Goal: Task Accomplishment & Management: Manage account settings

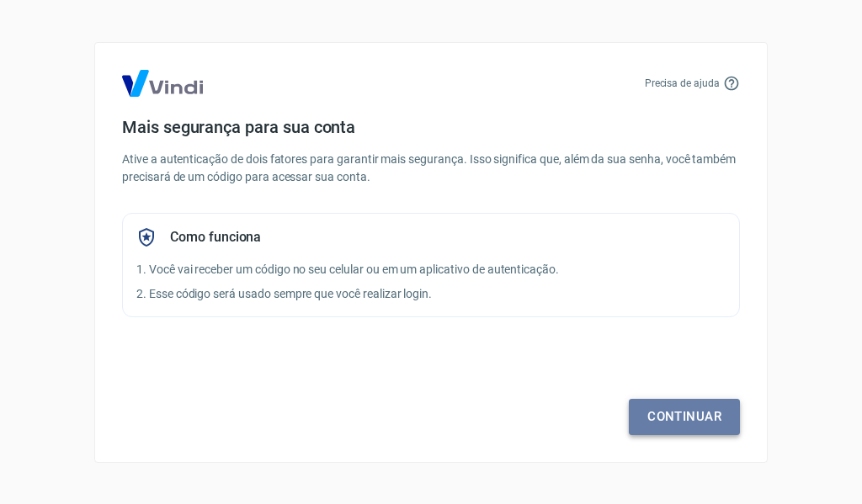
click at [662, 410] on link "Continuar" at bounding box center [684, 416] width 111 height 35
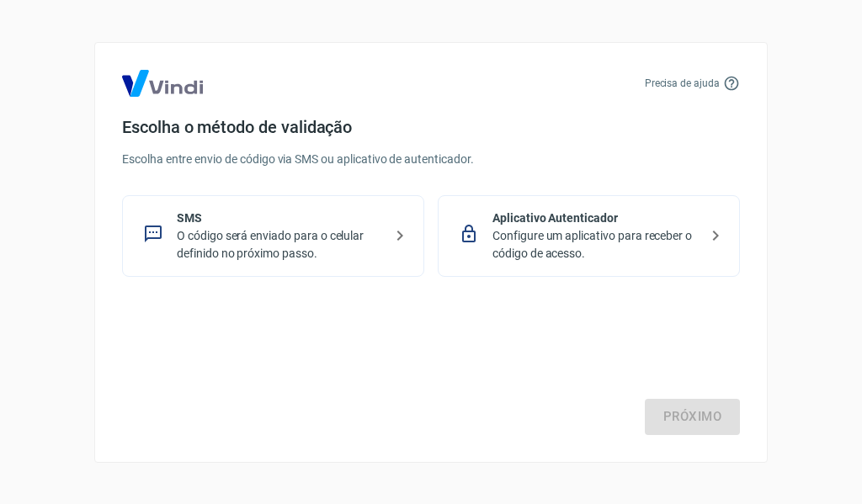
click at [264, 228] on p "O código será enviado para o celular definido no próximo passo." at bounding box center [280, 244] width 206 height 35
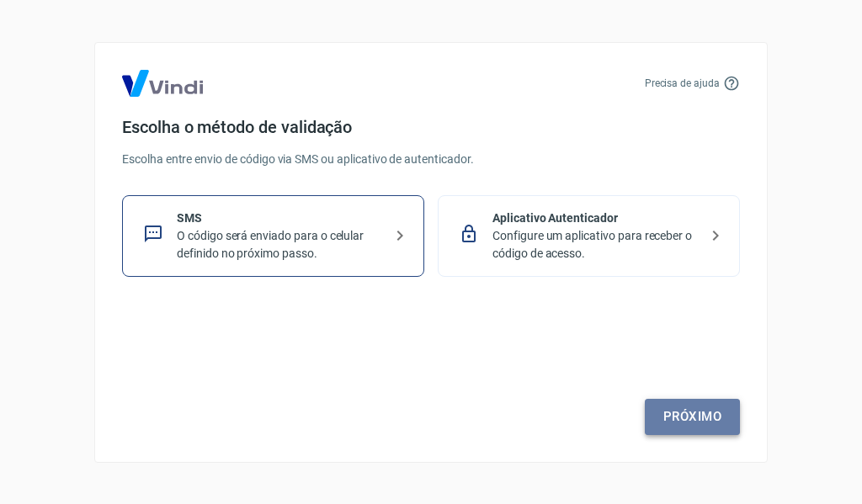
click at [690, 417] on link "Próximo" at bounding box center [692, 416] width 95 height 35
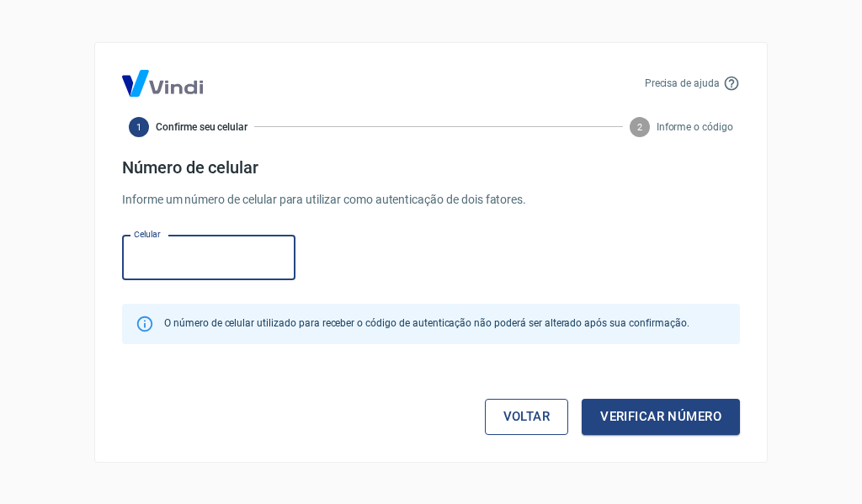
click at [536, 413] on link "Voltar" at bounding box center [527, 416] width 84 height 35
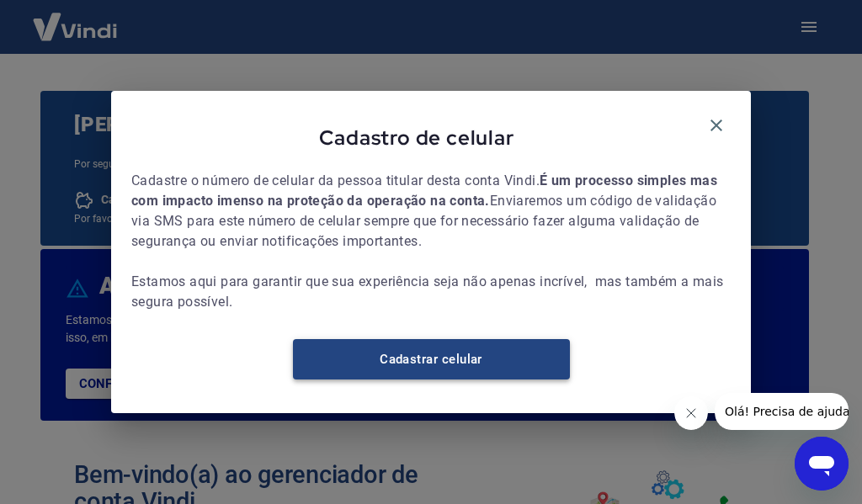
click at [425, 360] on link "Cadastrar celular" at bounding box center [431, 359] width 277 height 40
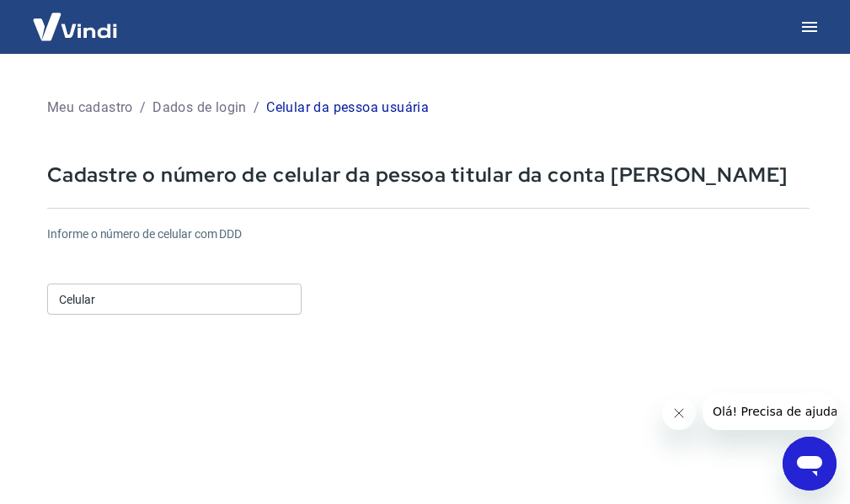
click at [254, 296] on input "Celular" at bounding box center [174, 299] width 254 height 31
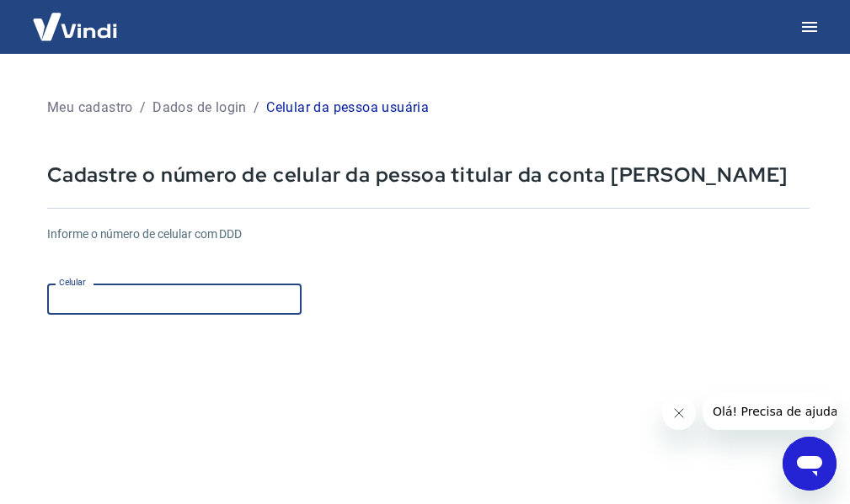
type input "(11) 98638-3448"
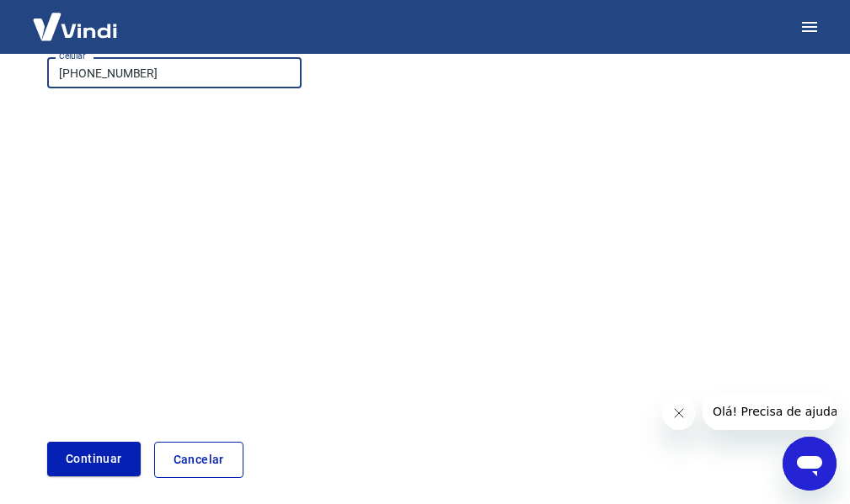
scroll to position [293, 0]
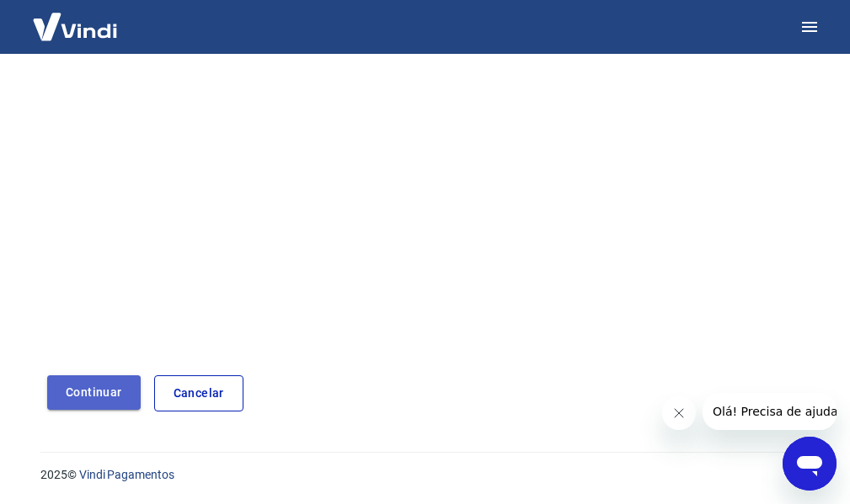
click at [87, 395] on button "Continuar" at bounding box center [93, 393] width 93 height 35
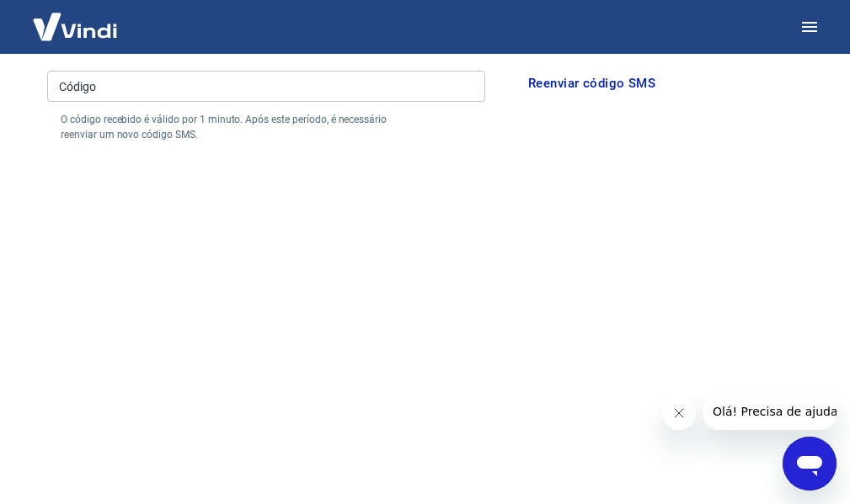
scroll to position [20, 0]
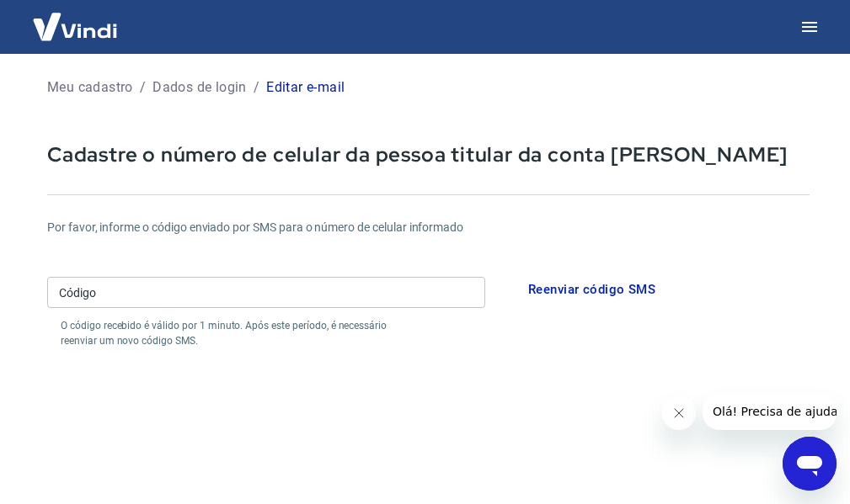
click at [216, 304] on input "Código" at bounding box center [266, 292] width 438 height 31
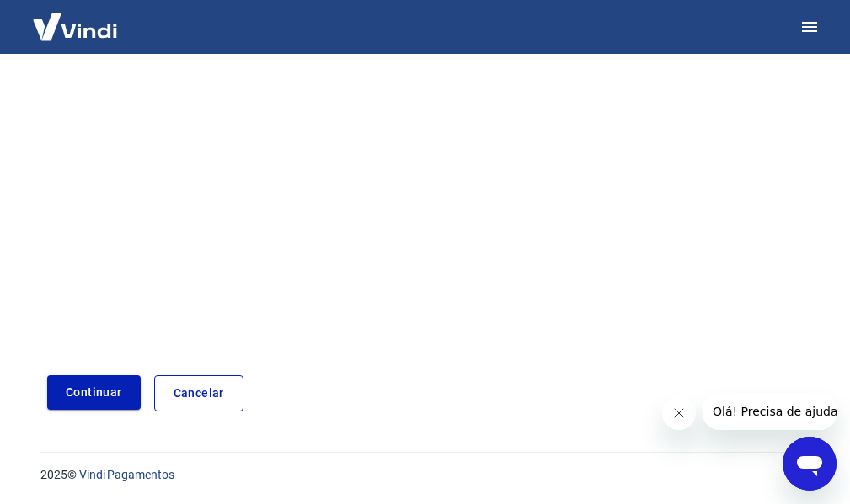
type input "829100"
click at [83, 405] on button "Continuar" at bounding box center [93, 393] width 93 height 35
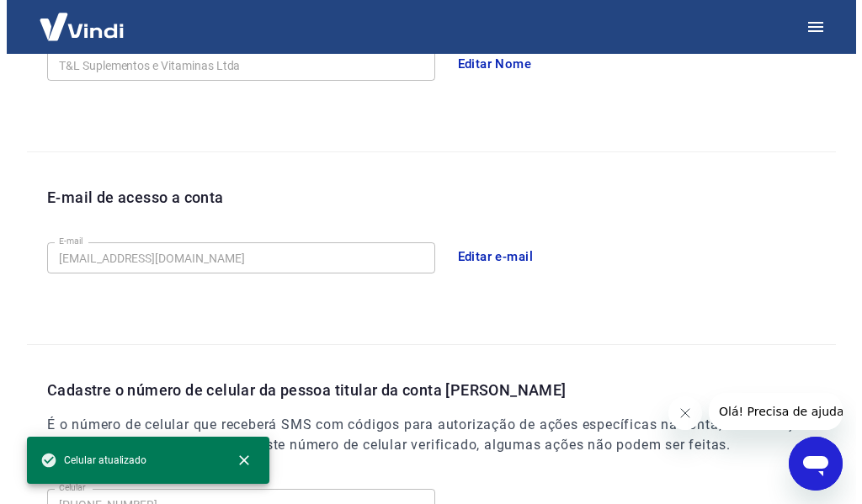
scroll to position [574, 0]
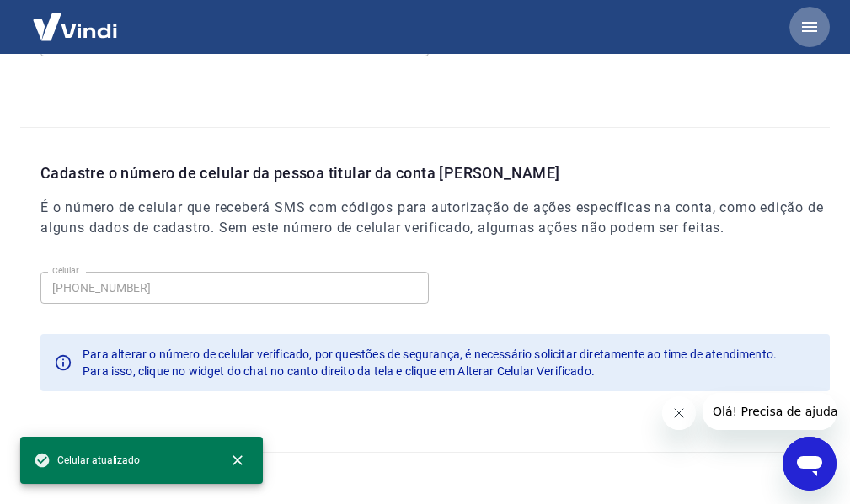
click at [805, 23] on icon "button" at bounding box center [809, 27] width 15 height 10
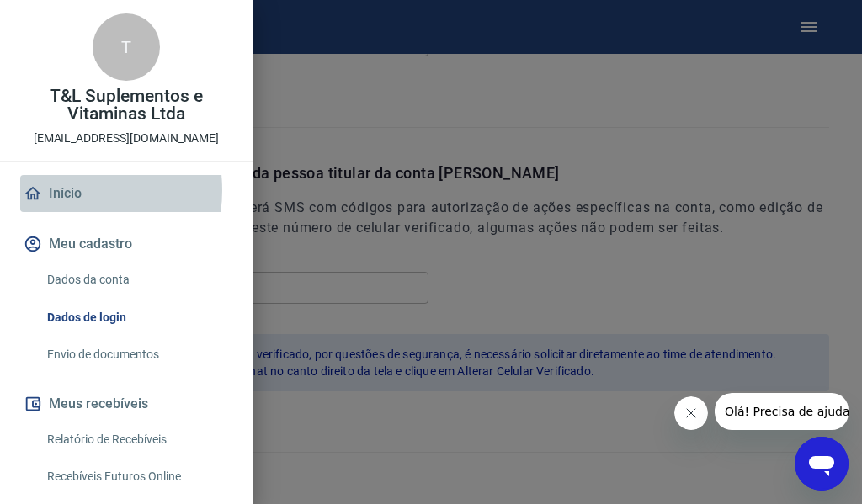
click at [67, 190] on link "Início" at bounding box center [126, 193] width 212 height 37
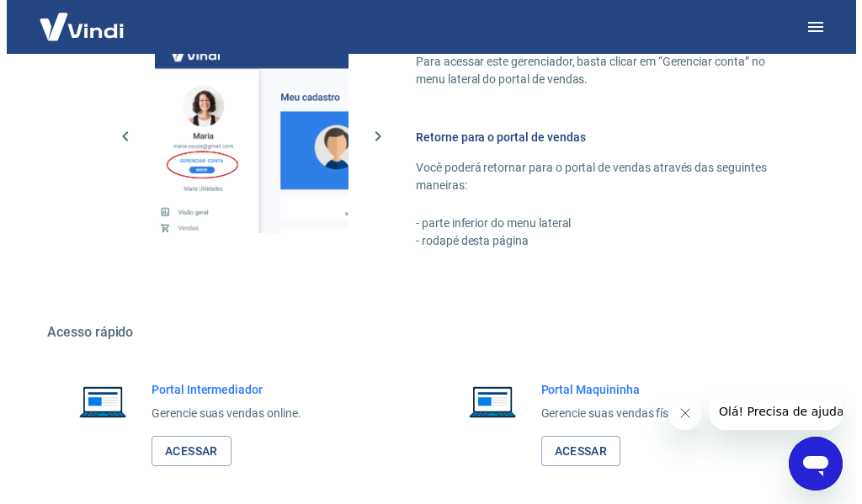
scroll to position [1021, 0]
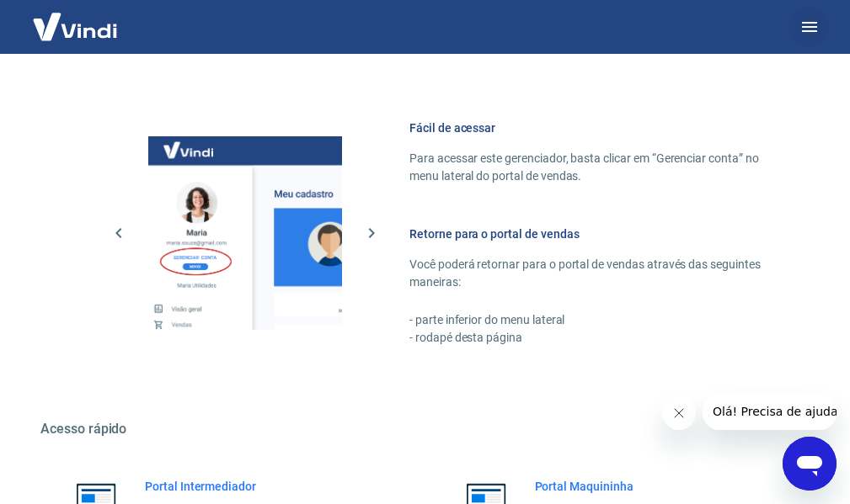
click at [807, 26] on icon "button" at bounding box center [809, 27] width 15 height 10
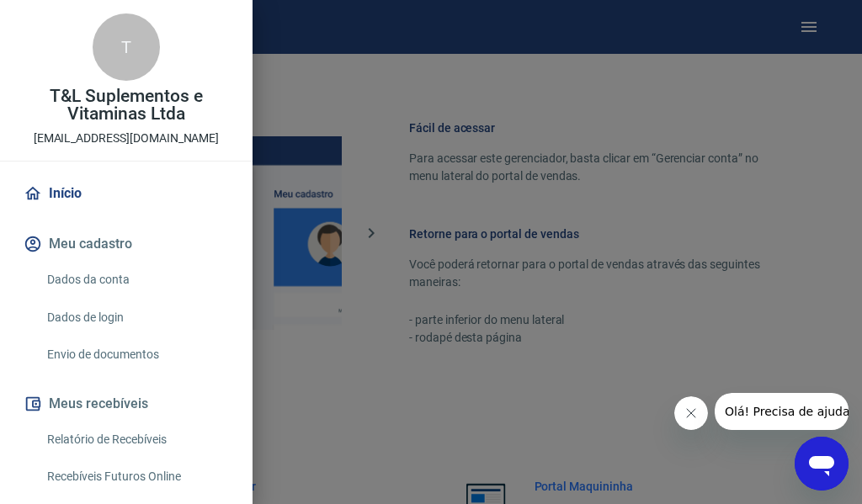
click at [96, 351] on link "Envio de documentos" at bounding box center [136, 355] width 192 height 35
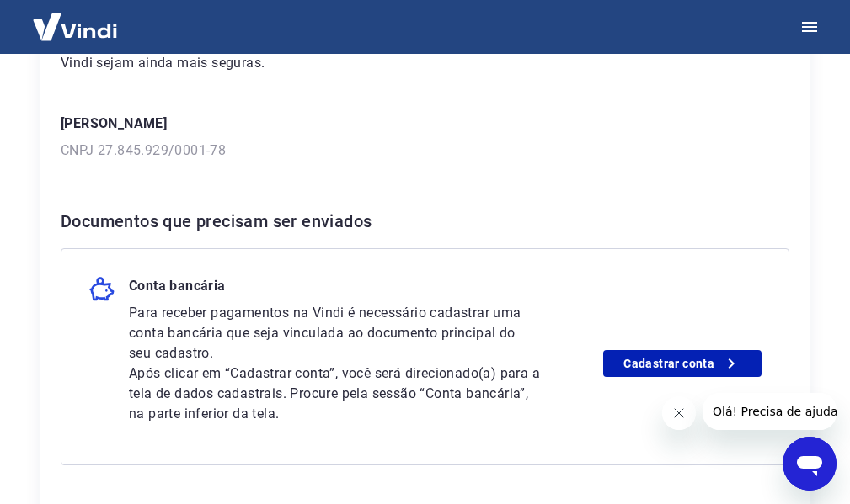
scroll to position [253, 0]
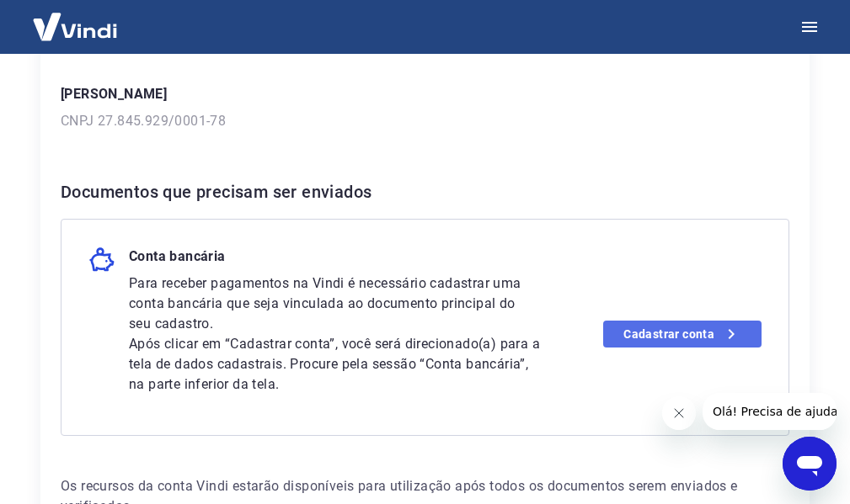
click at [648, 330] on link "Cadastrar conta" at bounding box center [682, 334] width 158 height 27
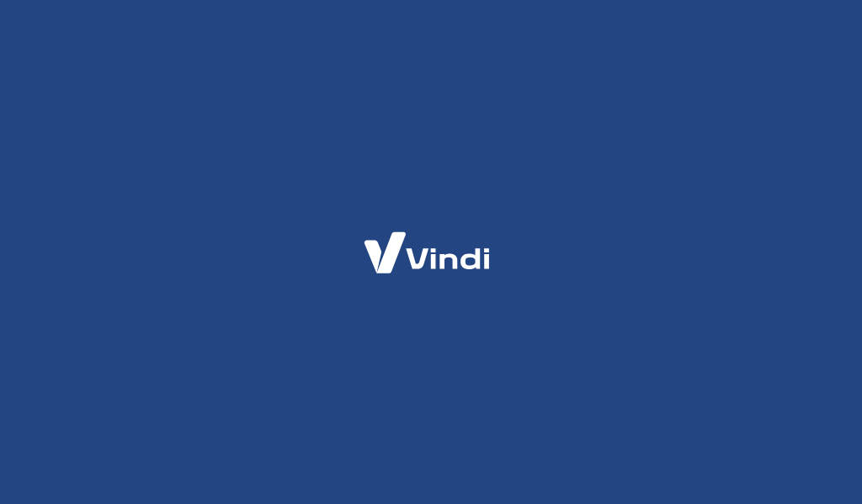
select select "SP"
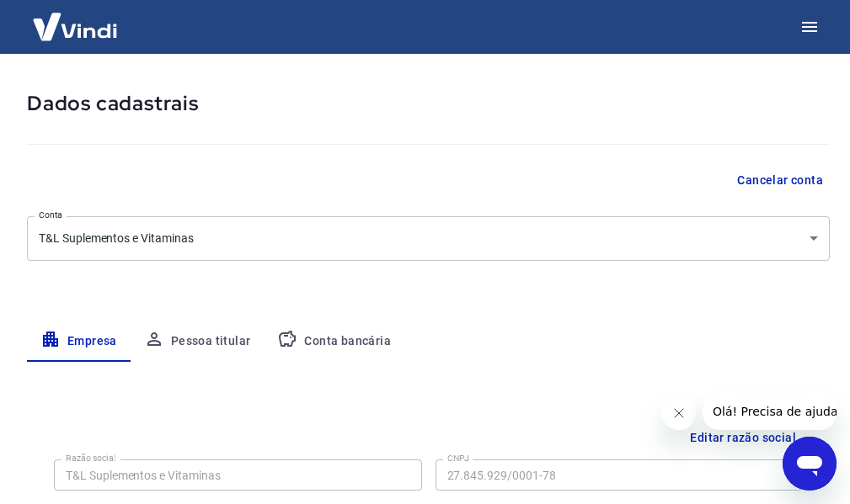
scroll to position [36, 0]
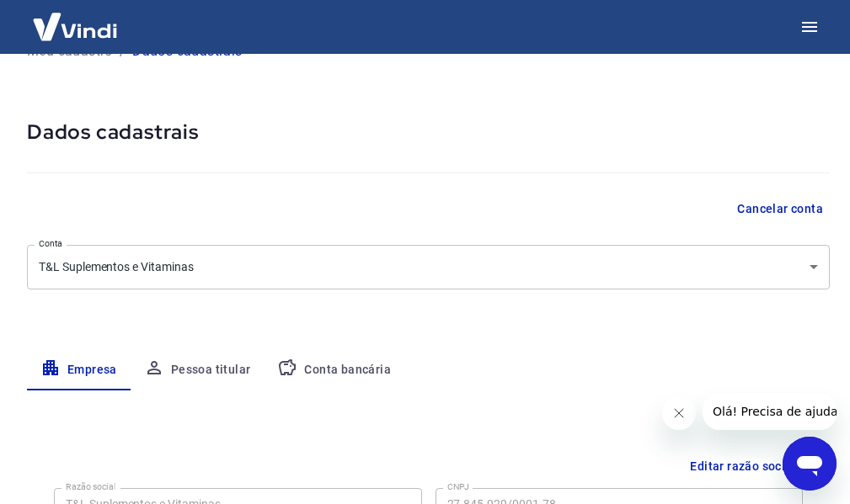
click at [302, 275] on body "Meu cadastro / Dados cadastrais Dados cadastrais Cancelar conta Conta T&L Suple…" at bounding box center [425, 216] width 850 height 504
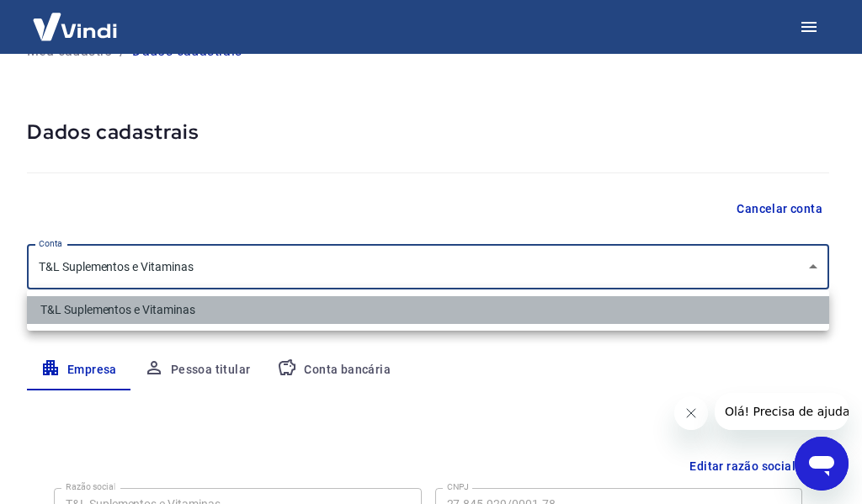
click at [267, 309] on li "T&L Suplementos e Vitaminas" at bounding box center [428, 310] width 802 height 28
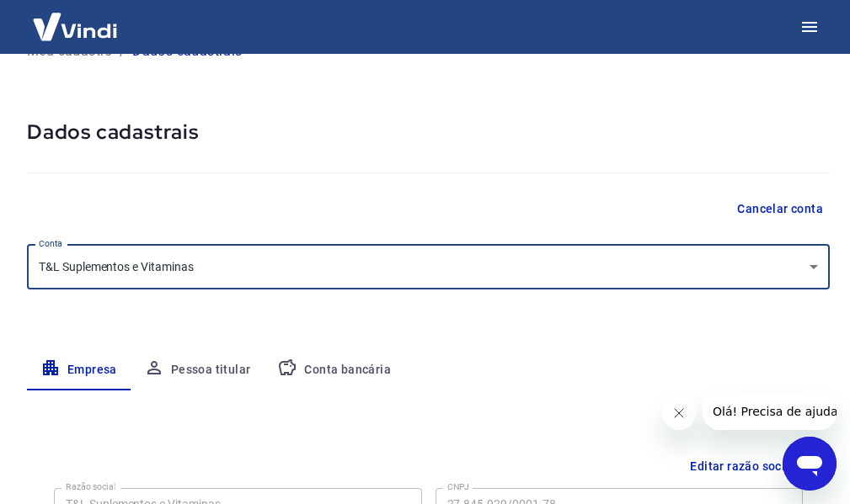
scroll to position [0, 0]
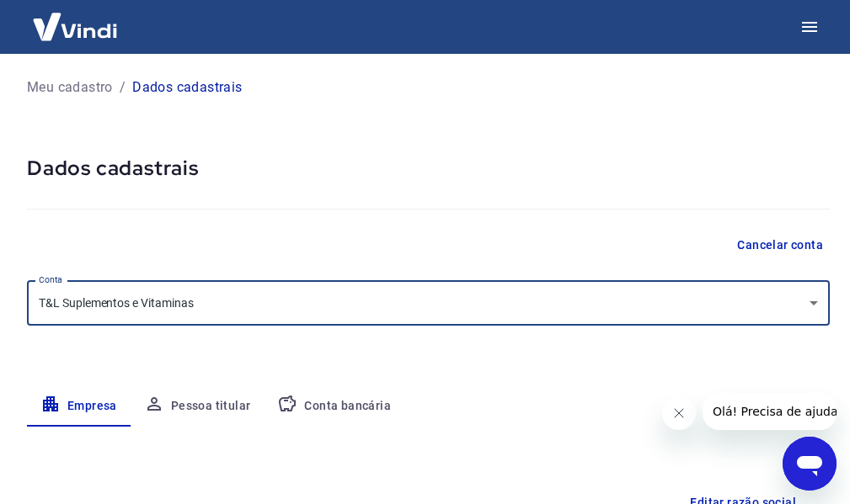
click at [333, 403] on button "Conta bancária" at bounding box center [334, 406] width 141 height 40
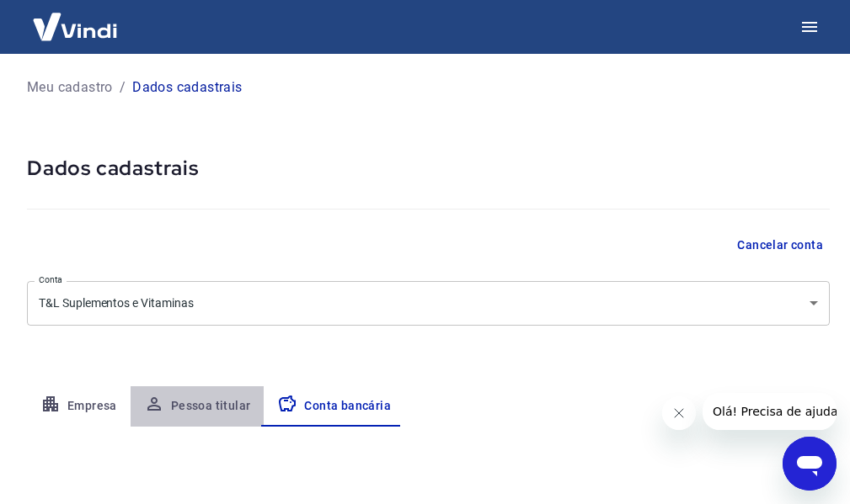
click at [211, 401] on button "Pessoa titular" at bounding box center [198, 406] width 134 height 40
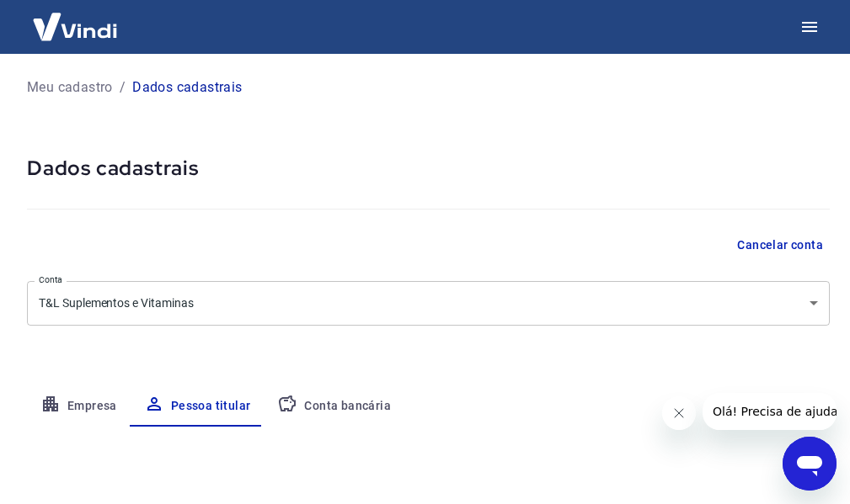
scroll to position [178, 0]
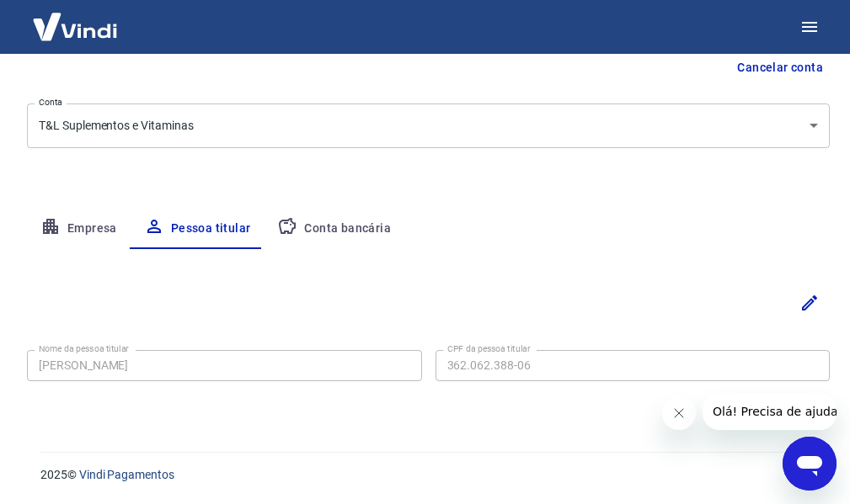
click at [353, 214] on button "Conta bancária" at bounding box center [334, 229] width 141 height 40
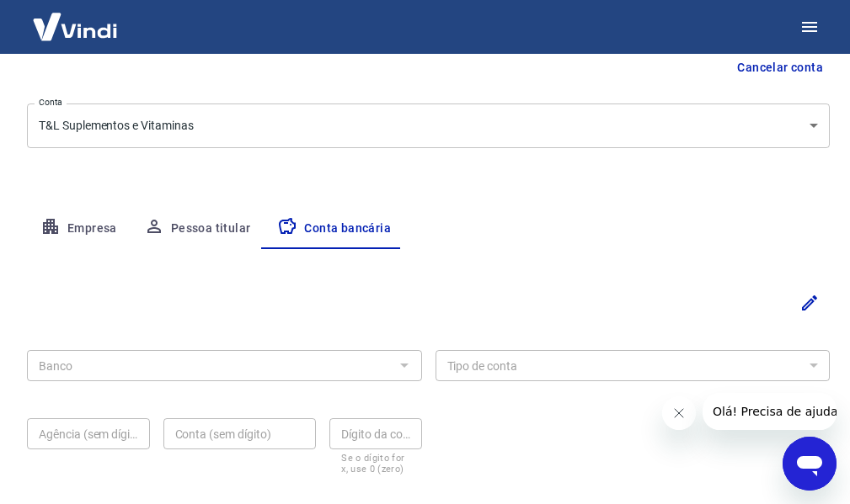
scroll to position [271, 0]
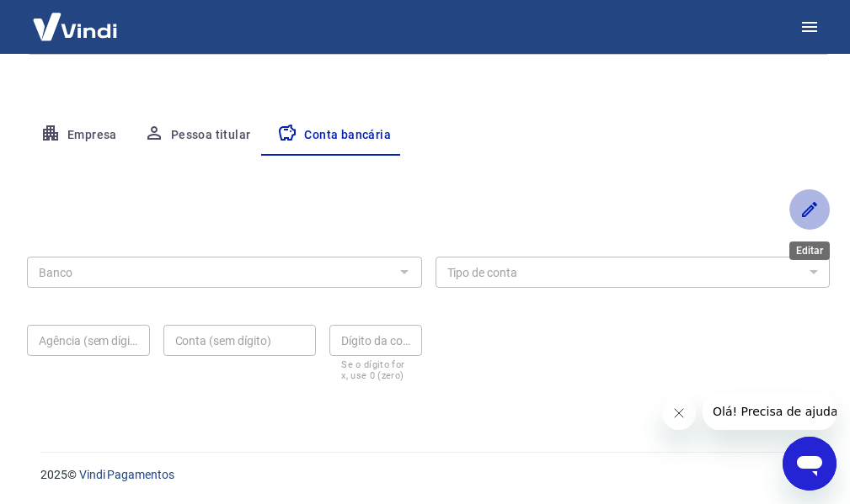
click at [798, 209] on button "Editar" at bounding box center [809, 209] width 40 height 40
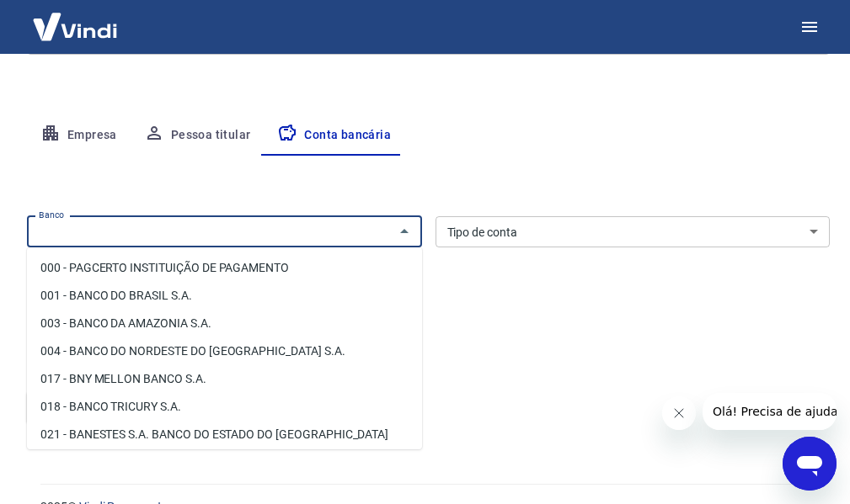
click at [216, 225] on input "Banco" at bounding box center [210, 231] width 357 height 21
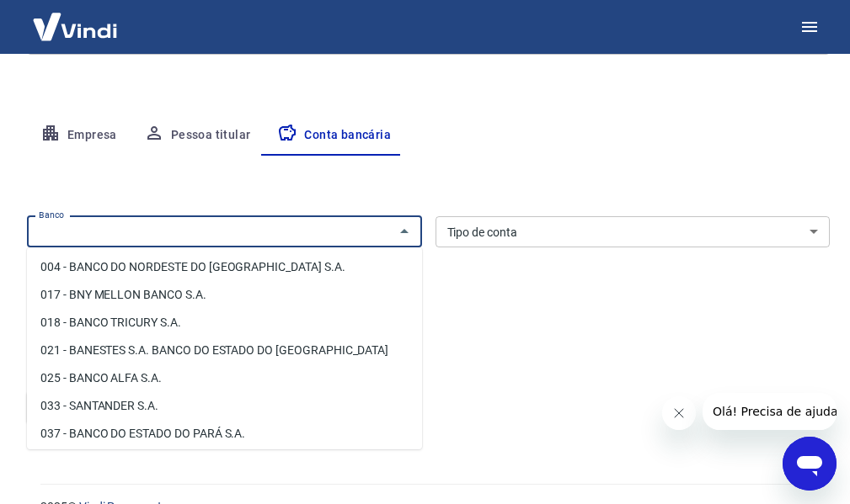
scroll to position [168, 0]
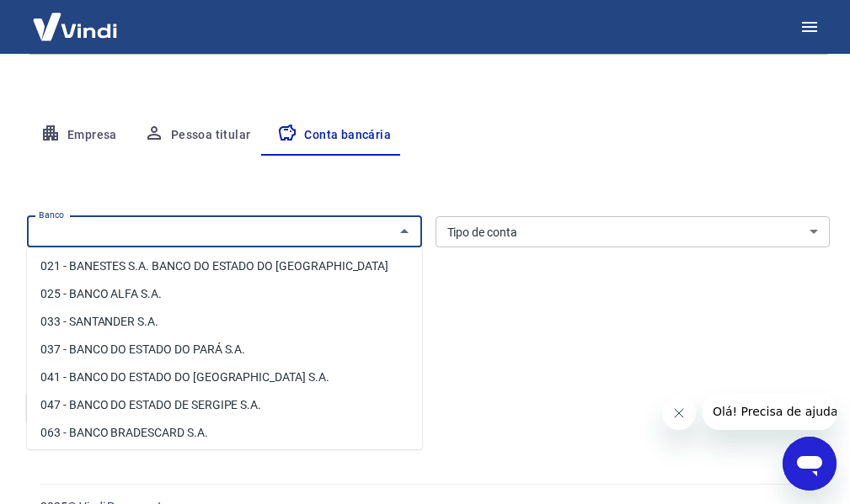
click at [143, 324] on li "033 - SANTANDER S.A." at bounding box center [224, 322] width 395 height 28
type input "033 - SANTANDER S.A."
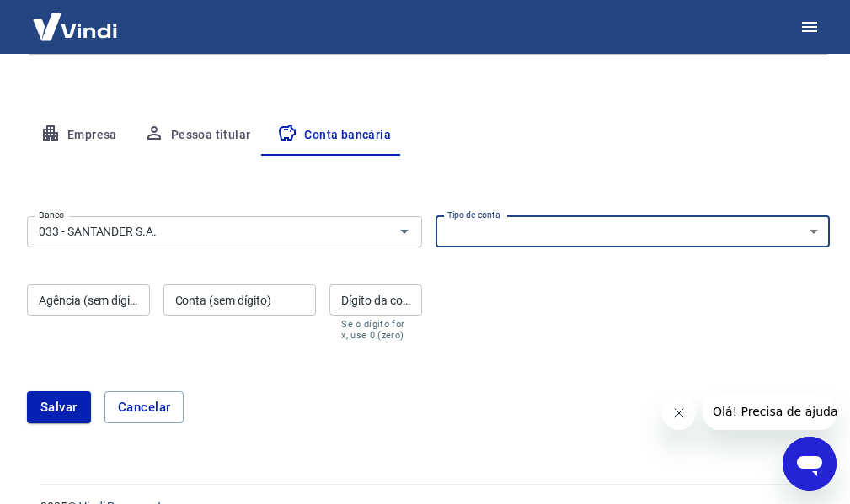
click at [504, 233] on select "Conta Corrente Conta Poupança" at bounding box center [632, 231] width 395 height 31
select select "1"
click at [435, 216] on select "Conta Corrente Conta Poupança" at bounding box center [632, 231] width 395 height 31
click at [674, 136] on div "Empresa Pessoa titular Conta bancária" at bounding box center [428, 135] width 802 height 40
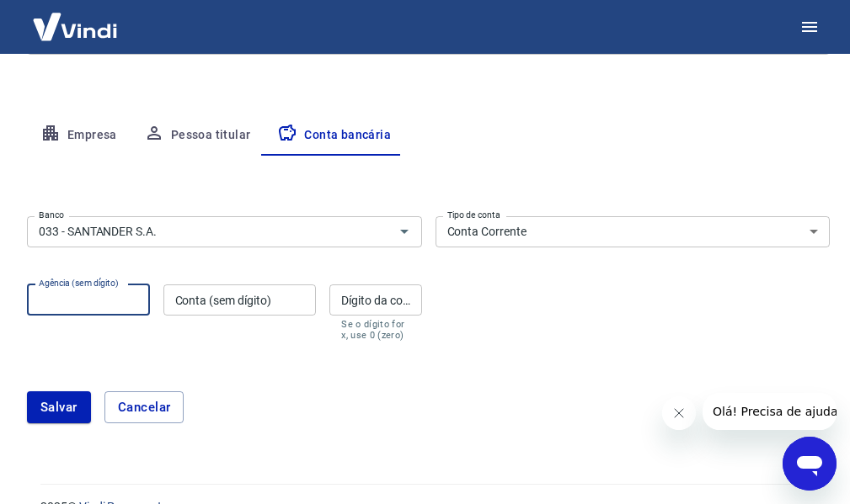
click at [114, 303] on input "Agência (sem dígito)" at bounding box center [88, 300] width 123 height 31
type input "0436"
click at [189, 301] on input "Conta (sem dígito)" at bounding box center [239, 300] width 153 height 31
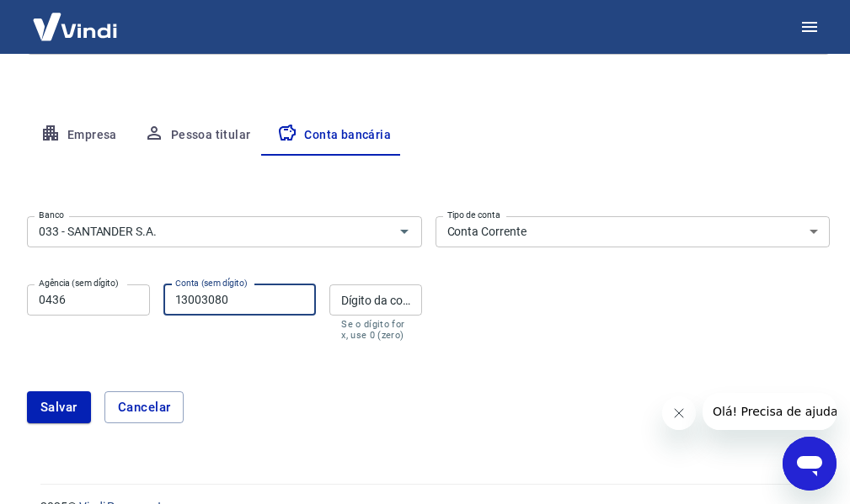
type input "13003080"
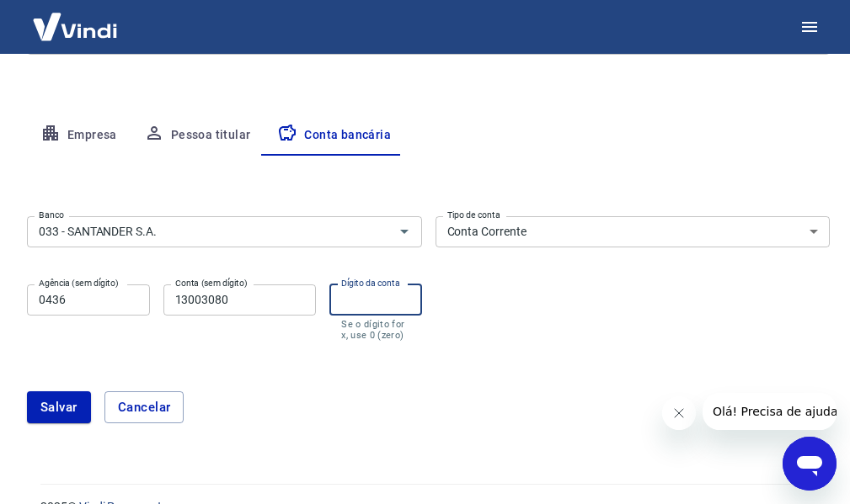
click at [364, 301] on input "Dígito da conta" at bounding box center [375, 300] width 92 height 31
type input "8"
click at [58, 405] on button "Salvar" at bounding box center [59, 408] width 64 height 32
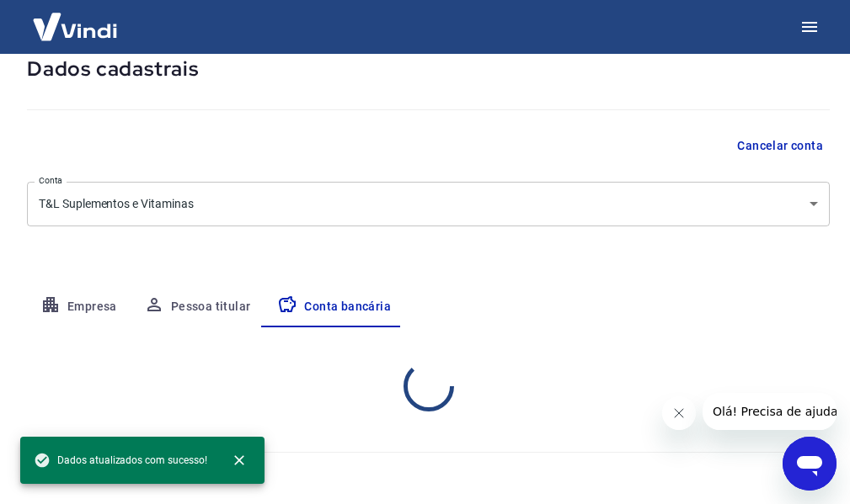
select select "1"
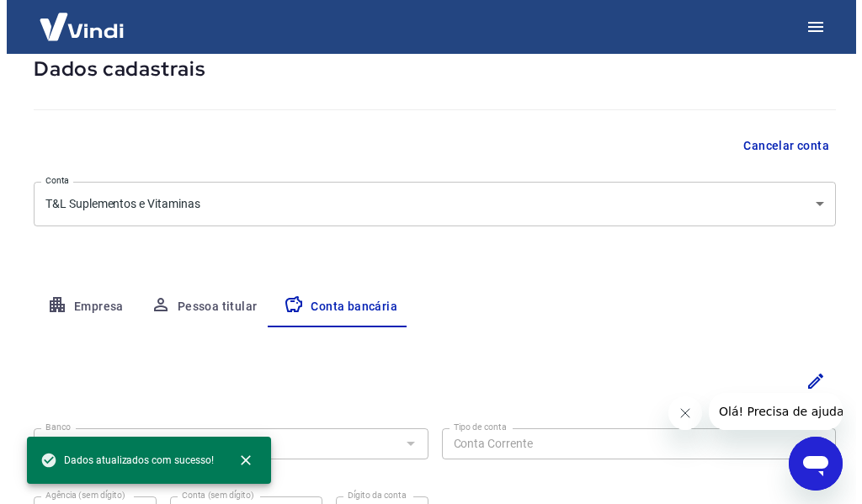
scroll to position [271, 0]
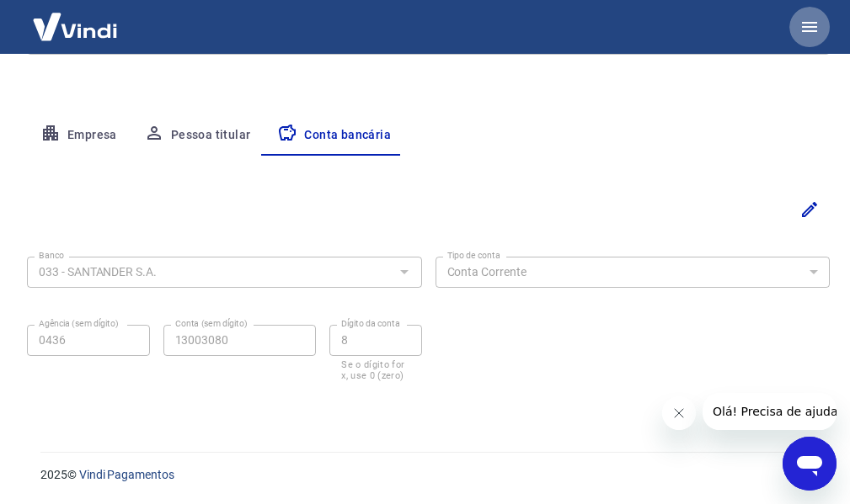
click at [809, 27] on icon "button" at bounding box center [809, 27] width 15 height 10
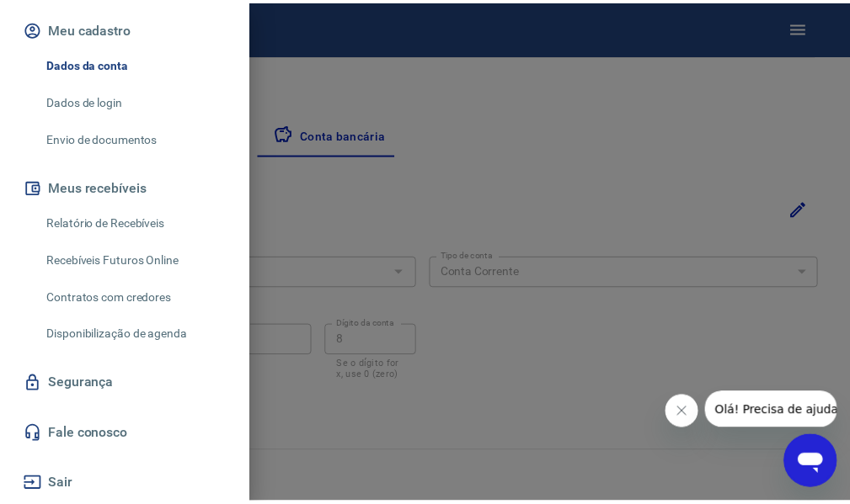
scroll to position [48, 0]
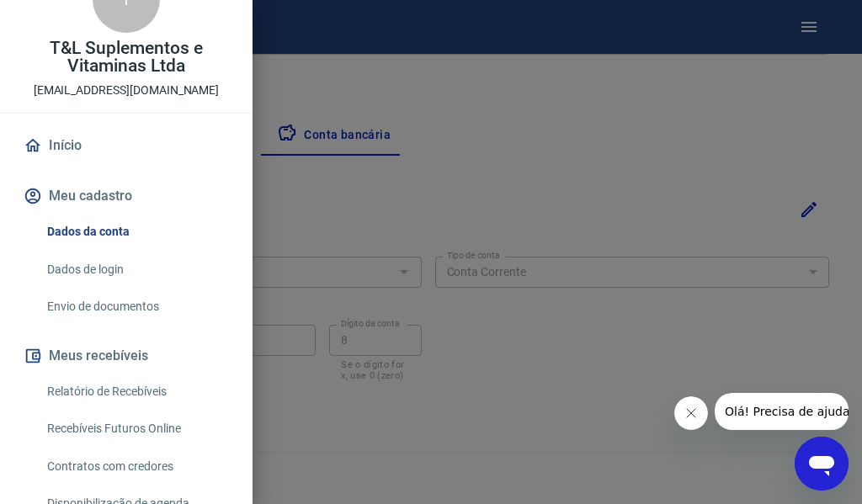
click at [466, 165] on div at bounding box center [431, 252] width 862 height 504
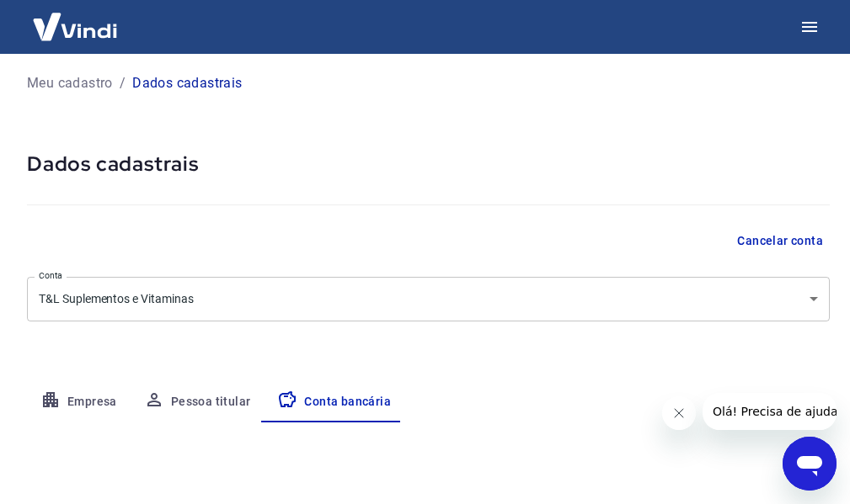
scroll to position [0, 0]
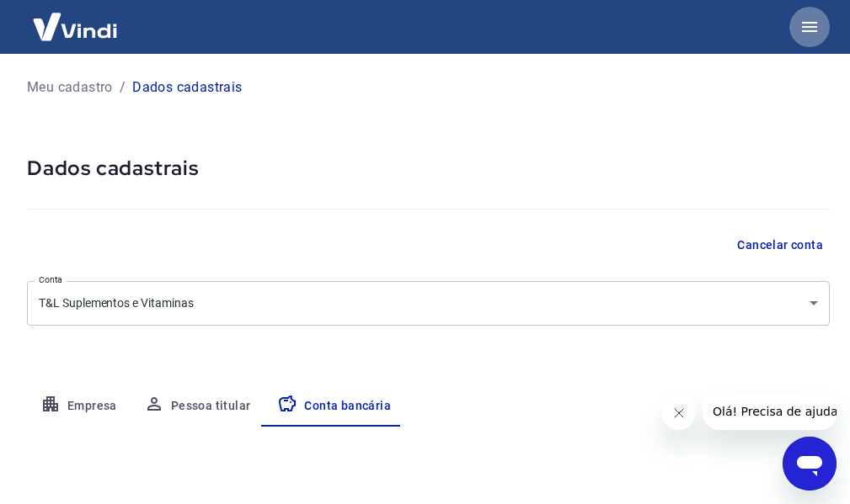
click at [820, 24] on button "button" at bounding box center [809, 27] width 40 height 40
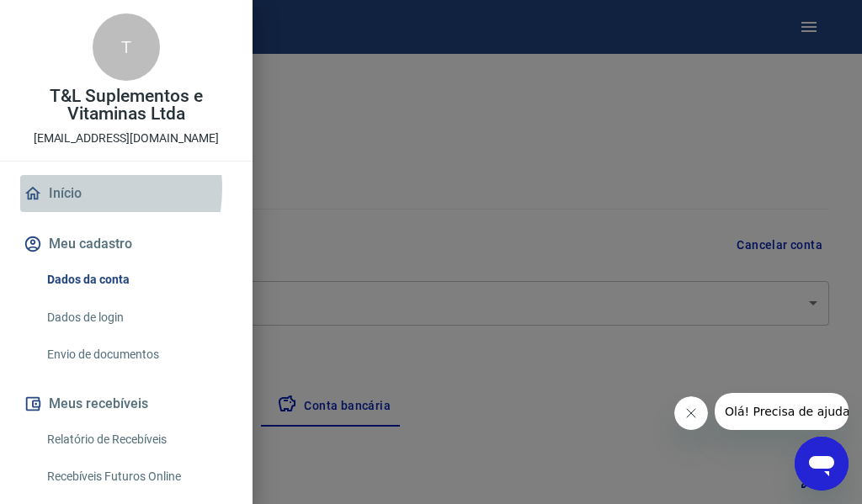
click at [65, 189] on link "Início" at bounding box center [126, 193] width 212 height 37
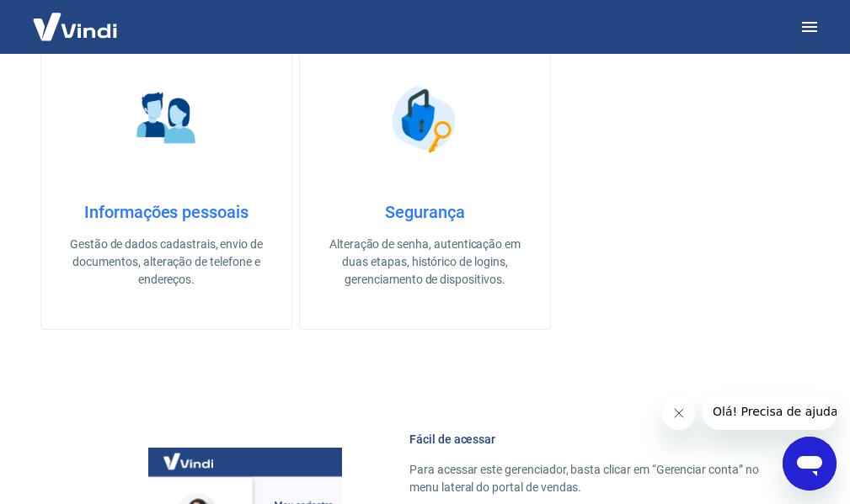
scroll to position [674, 0]
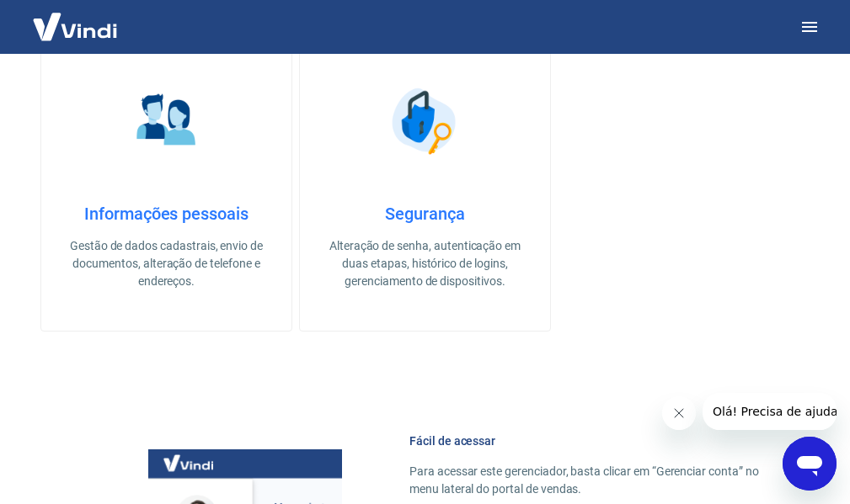
click at [152, 226] on div "Informações pessoais Gestão de dados cadastrais, envio de documentos, alteração…" at bounding box center [166, 247] width 196 height 87
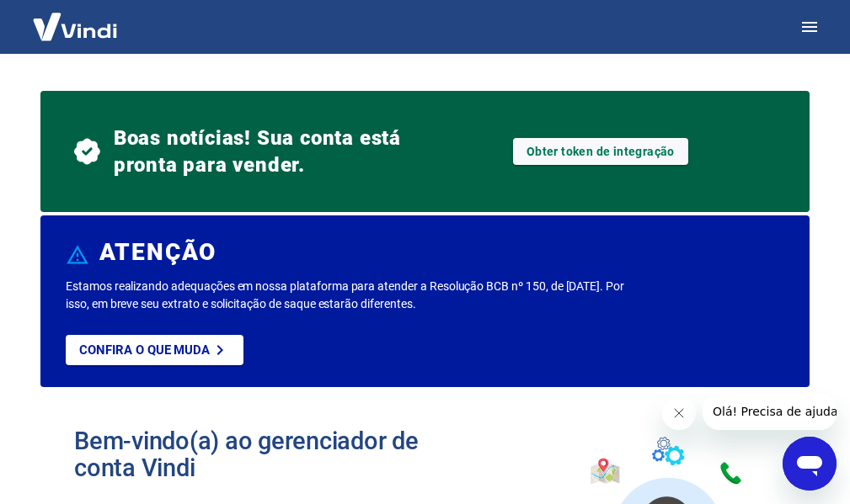
select select "SP"
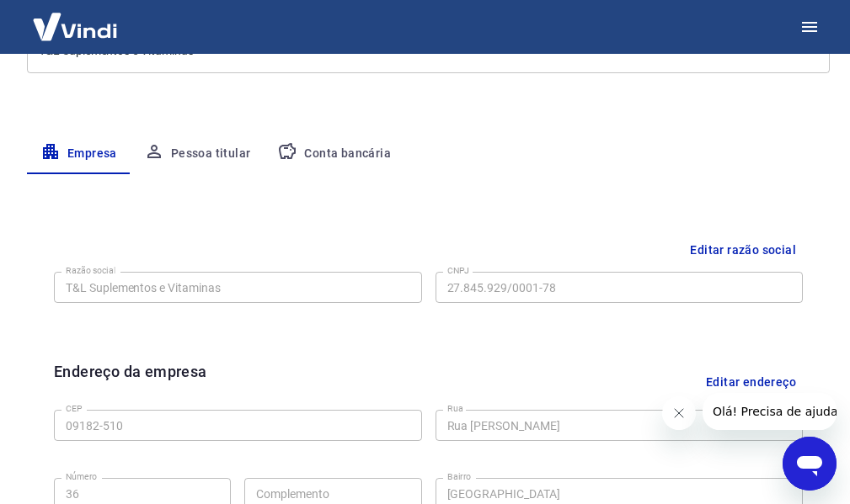
click at [200, 147] on button "Pessoa titular" at bounding box center [198, 154] width 134 height 40
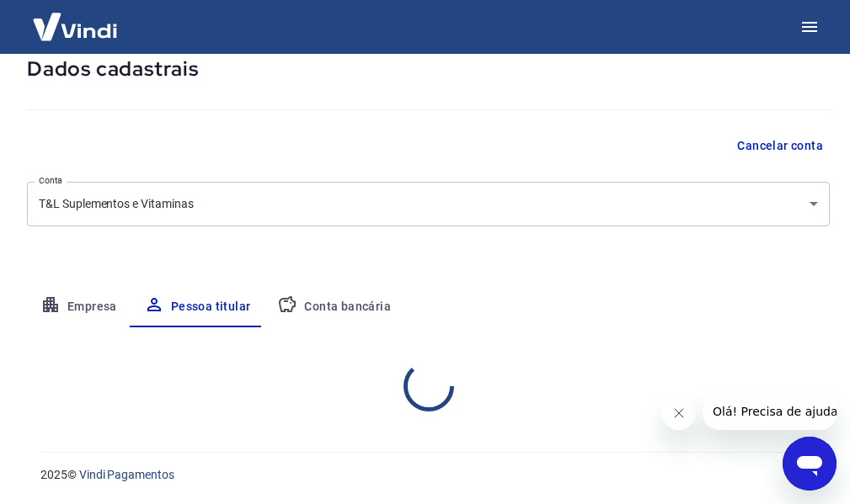
scroll to position [178, 0]
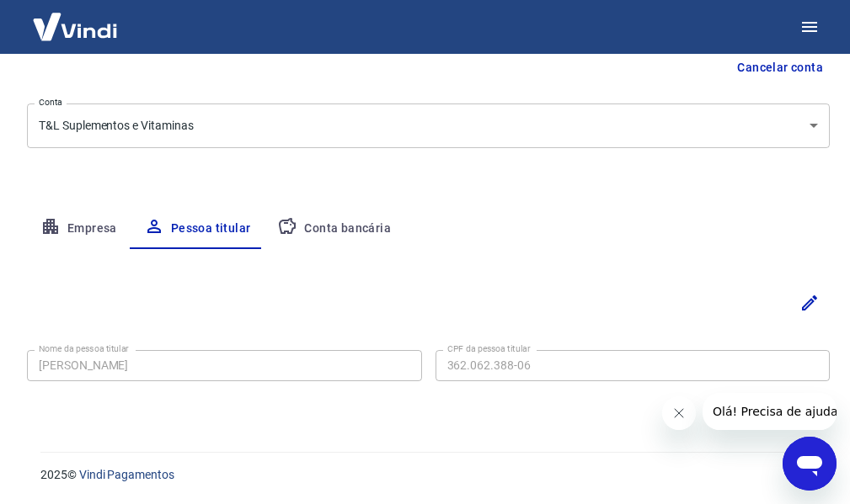
click at [324, 233] on button "Conta bancária" at bounding box center [334, 229] width 141 height 40
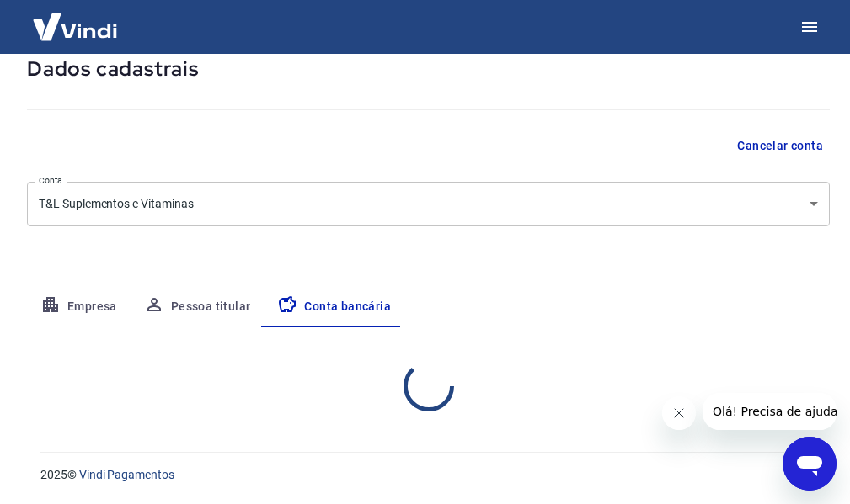
select select "1"
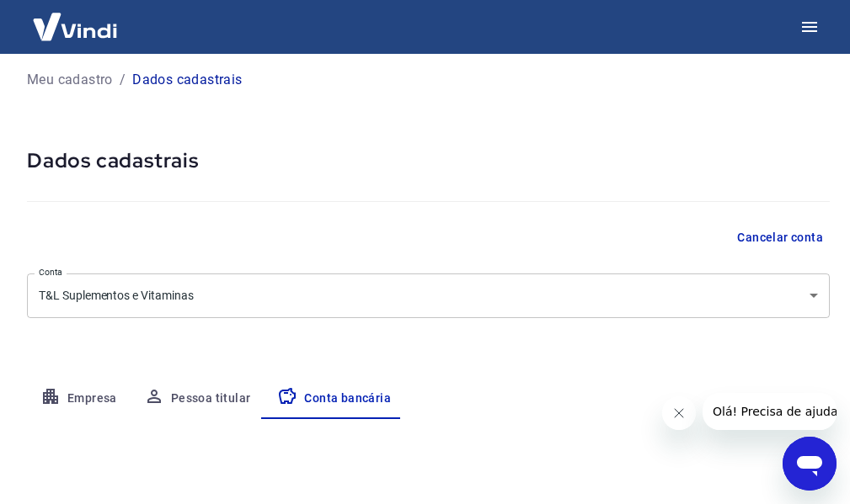
scroll to position [0, 0]
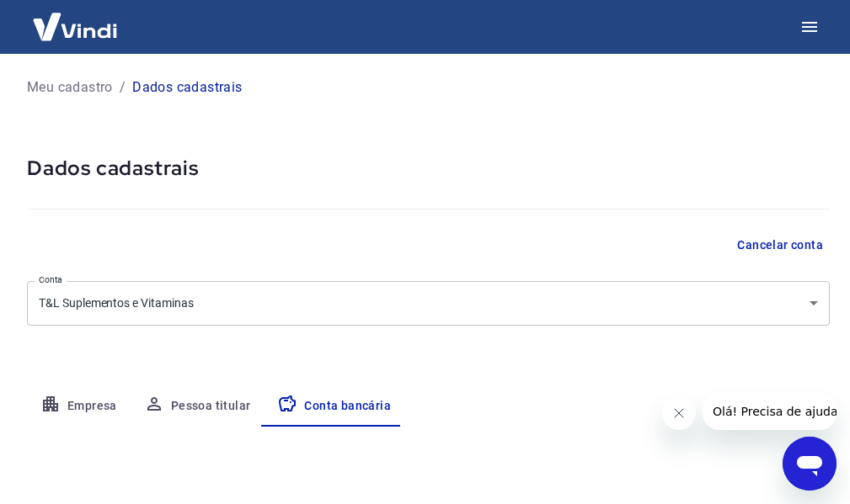
click at [189, 88] on p "Dados cadastrais" at bounding box center [186, 87] width 109 height 20
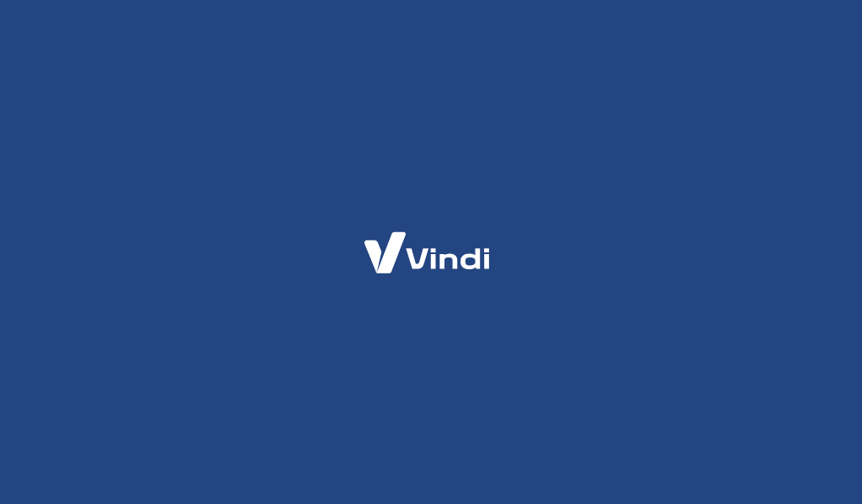
select select "SP"
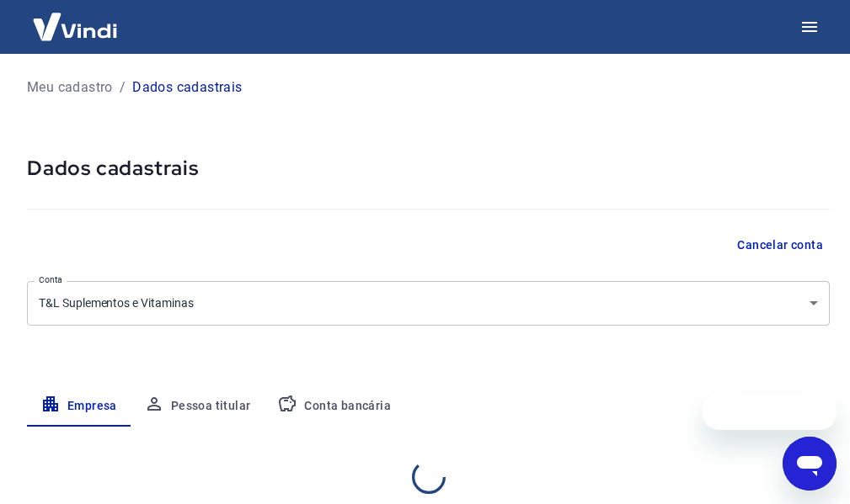
select select "SP"
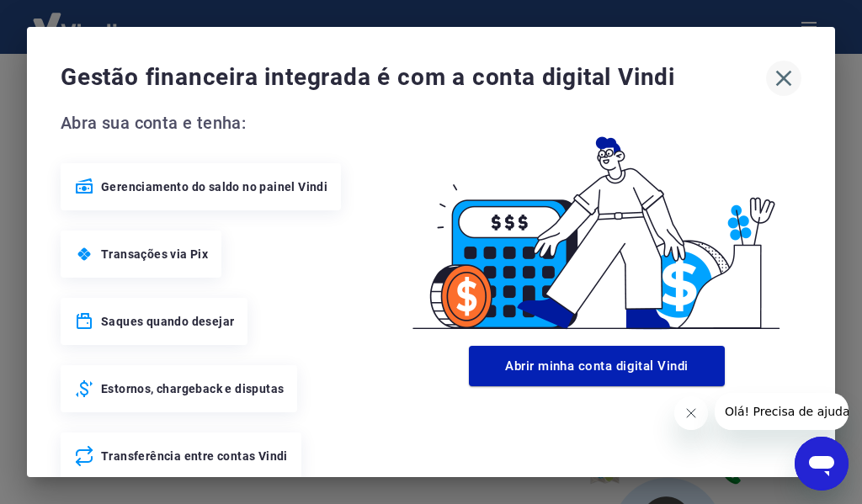
click at [773, 82] on icon "button" at bounding box center [783, 78] width 27 height 27
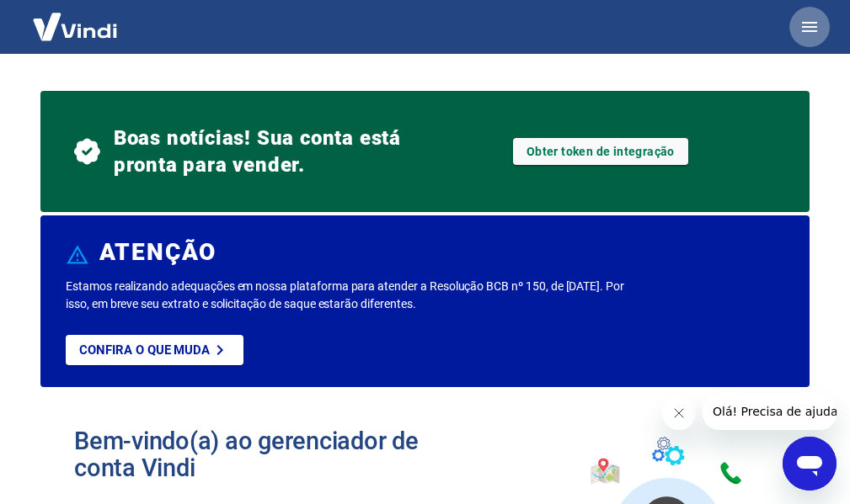
click at [801, 24] on icon "button" at bounding box center [809, 27] width 20 height 20
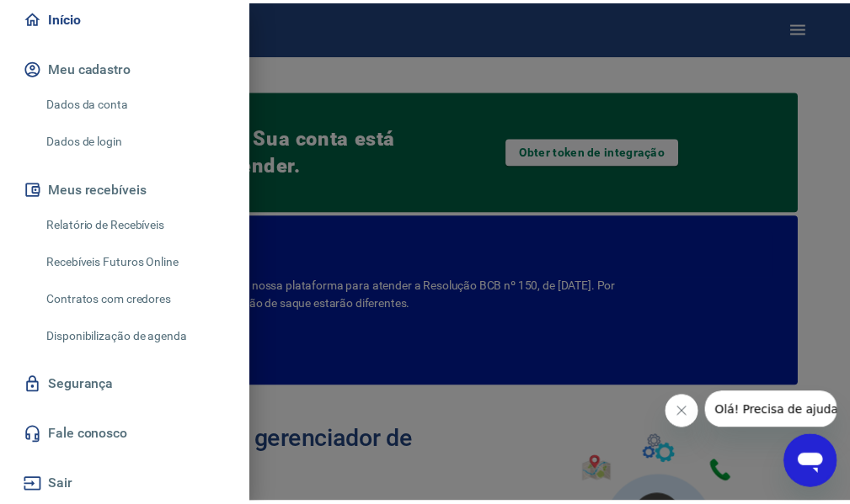
scroll to position [179, 0]
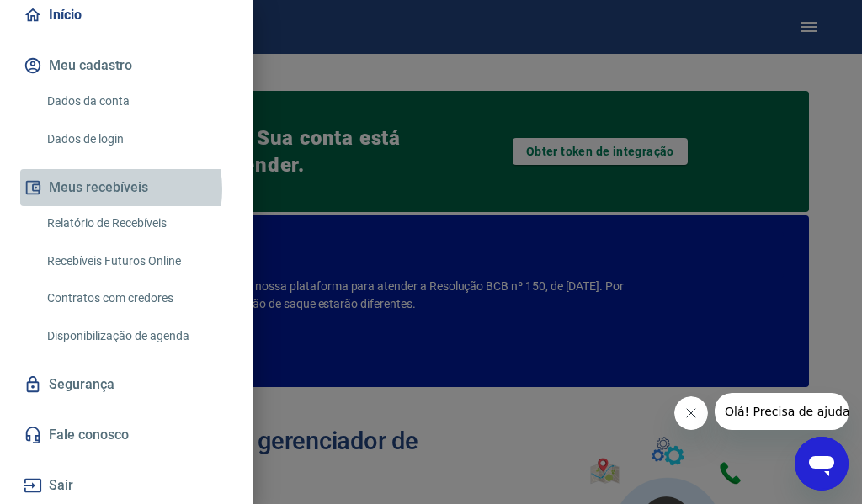
click at [109, 189] on button "Meus recebíveis" at bounding box center [126, 187] width 212 height 37
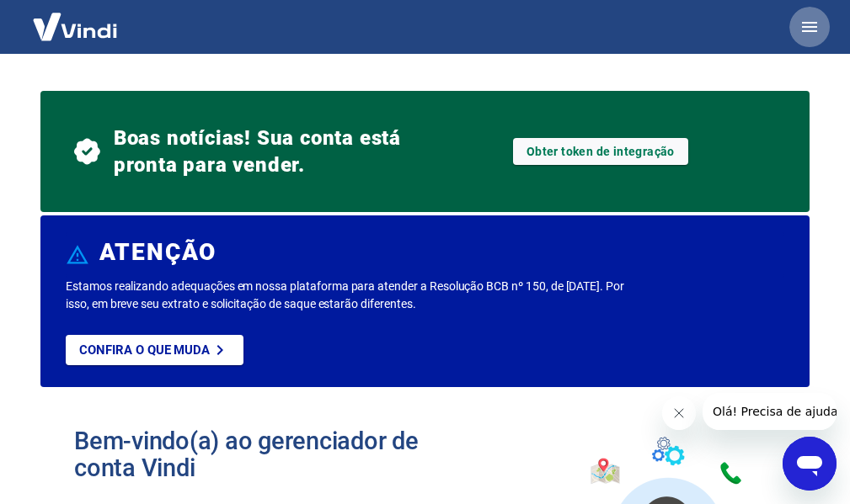
click at [813, 28] on icon "button" at bounding box center [809, 27] width 15 height 10
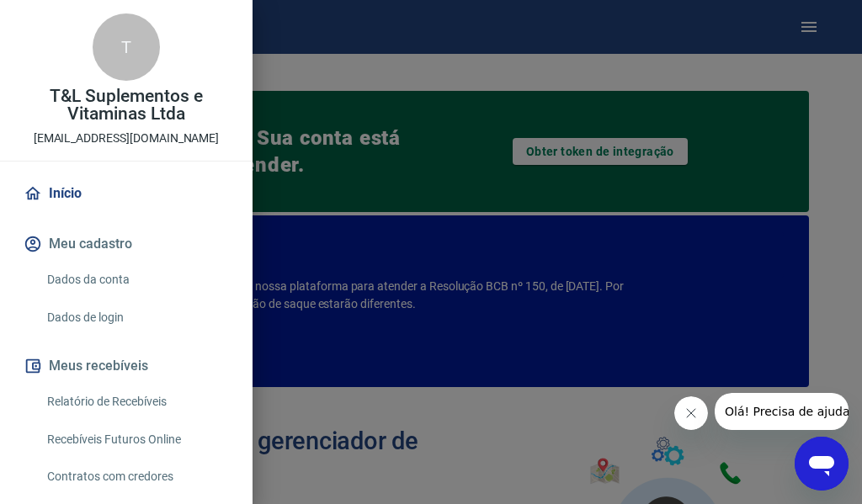
click at [86, 275] on link "Dados da conta" at bounding box center [136, 280] width 192 height 35
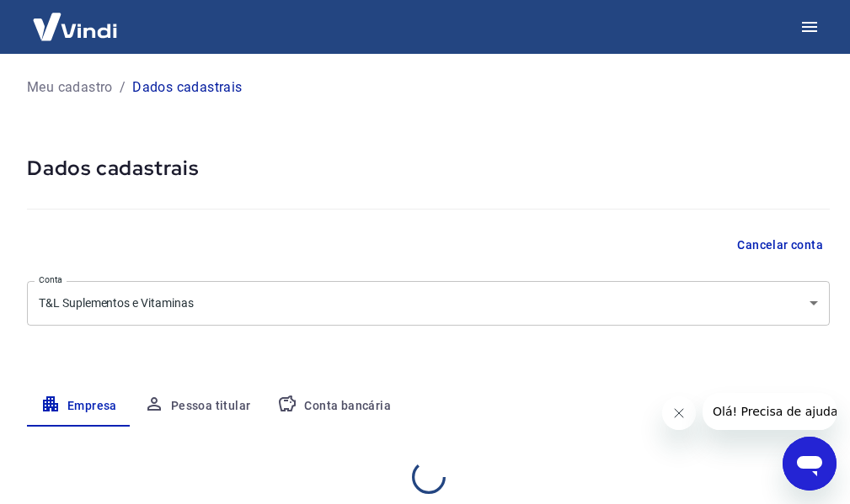
select select "SP"
click at [804, 27] on icon "button" at bounding box center [809, 27] width 15 height 10
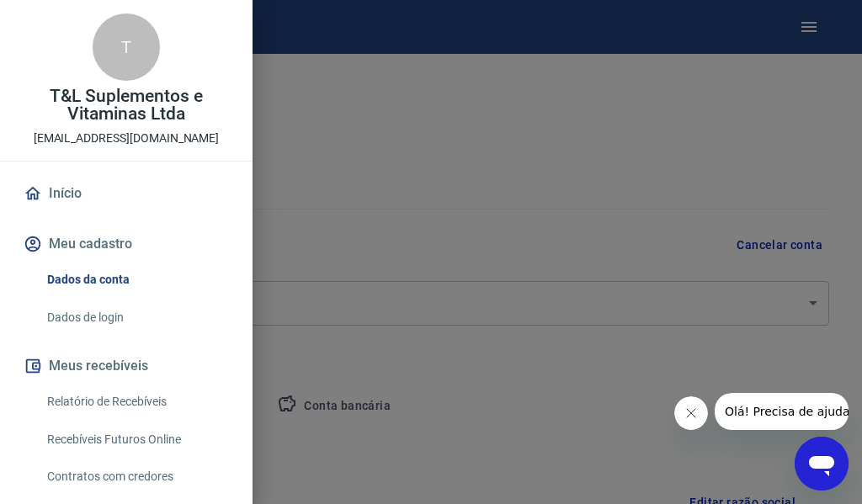
click at [70, 315] on link "Dados de login" at bounding box center [136, 318] width 192 height 35
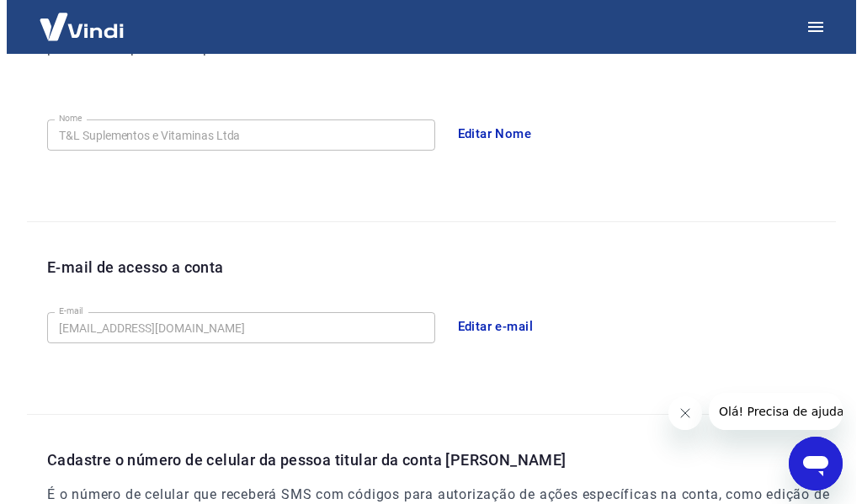
scroll to position [574, 0]
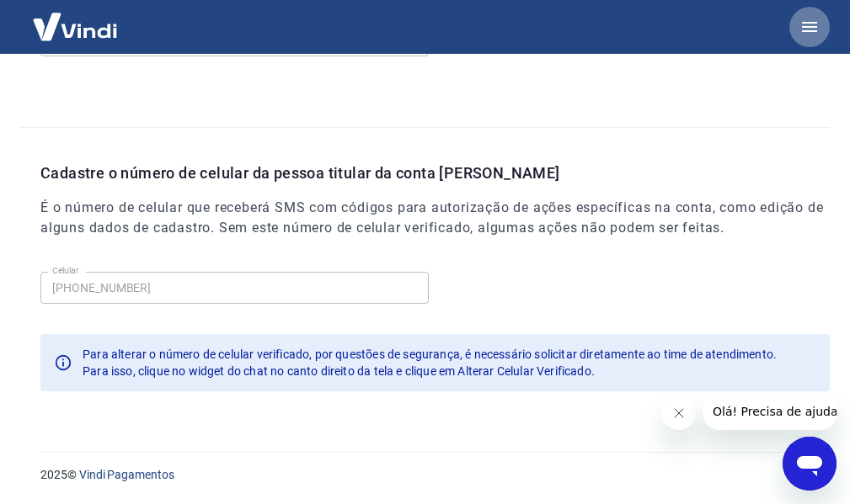
click at [812, 24] on icon "button" at bounding box center [809, 27] width 20 height 20
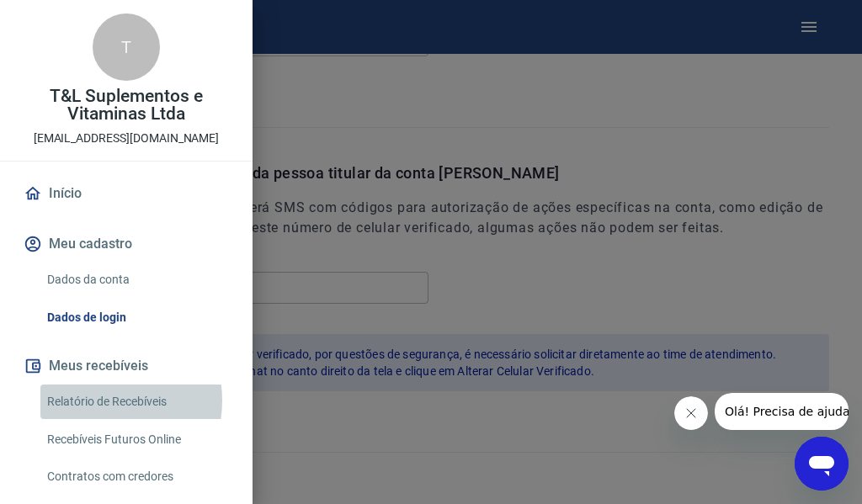
click at [97, 401] on link "Relatório de Recebíveis" at bounding box center [136, 402] width 192 height 35
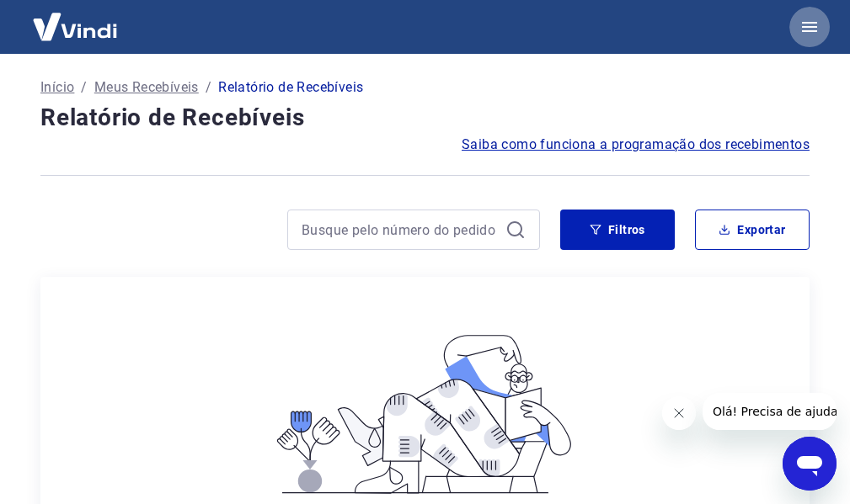
click at [806, 25] on icon "button" at bounding box center [809, 27] width 20 height 20
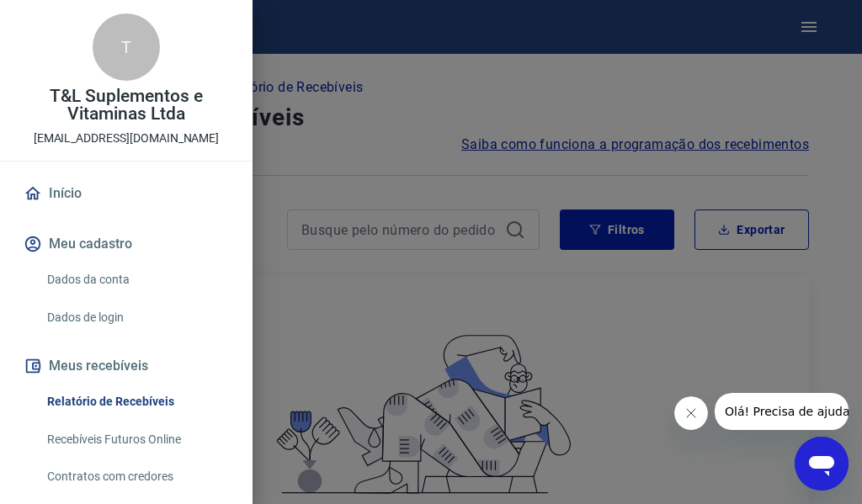
click at [103, 440] on link "Recebíveis Futuros Online" at bounding box center [136, 440] width 192 height 35
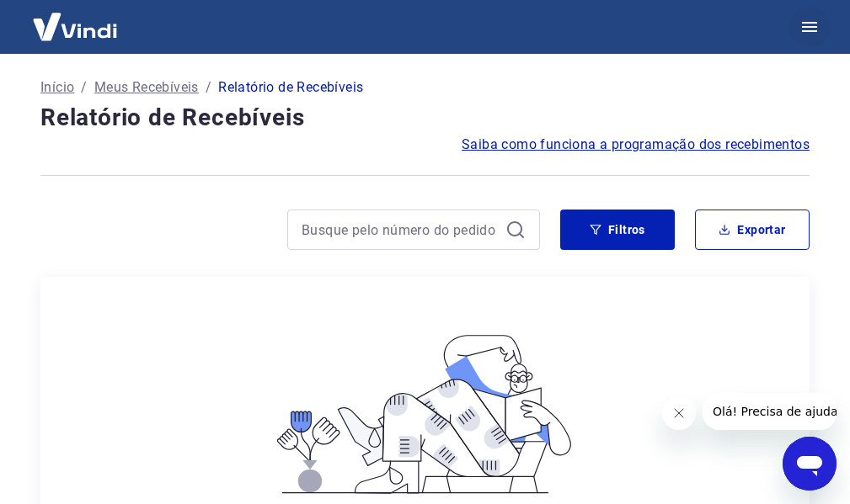
click at [807, 22] on icon "button" at bounding box center [809, 27] width 20 height 20
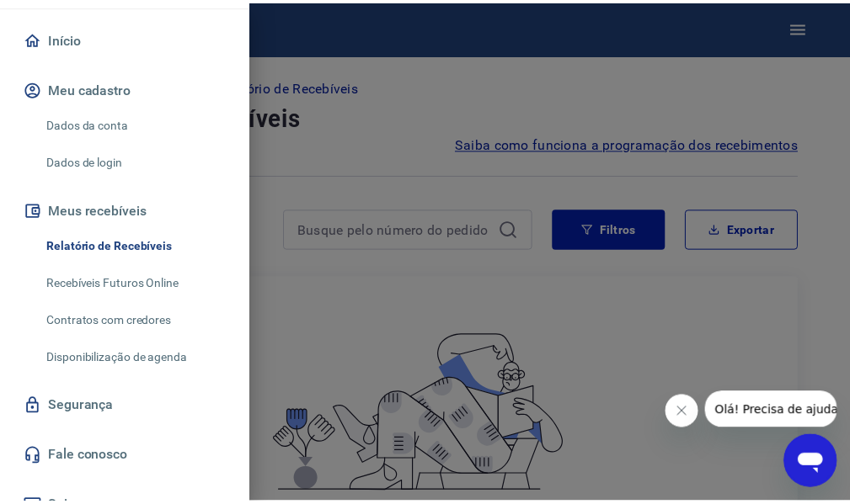
scroll to position [168, 0]
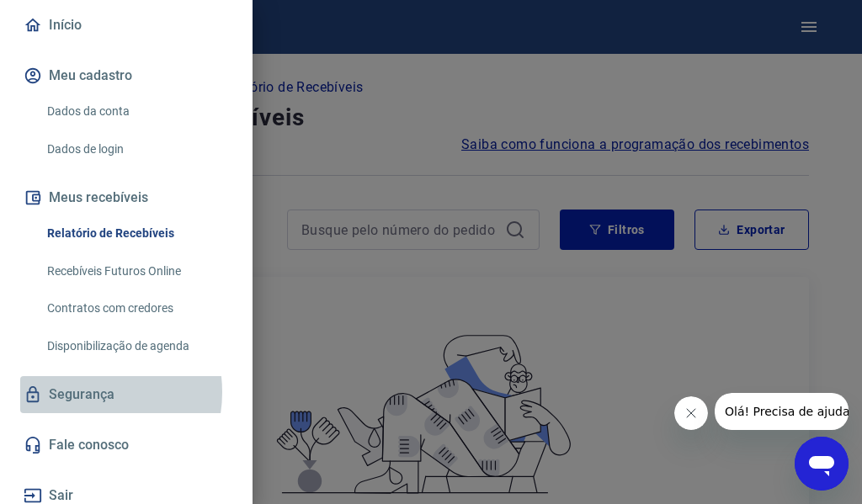
click at [80, 392] on link "Segurança" at bounding box center [126, 394] width 212 height 37
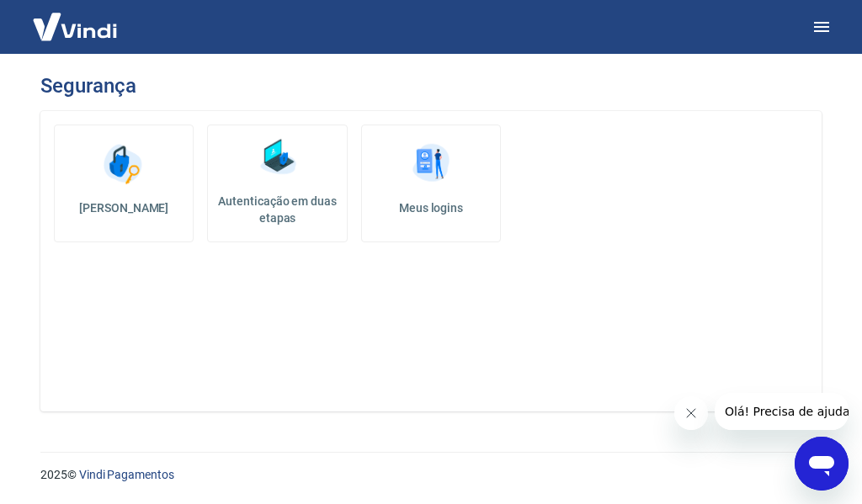
click at [407, 163] on img at bounding box center [431, 164] width 51 height 51
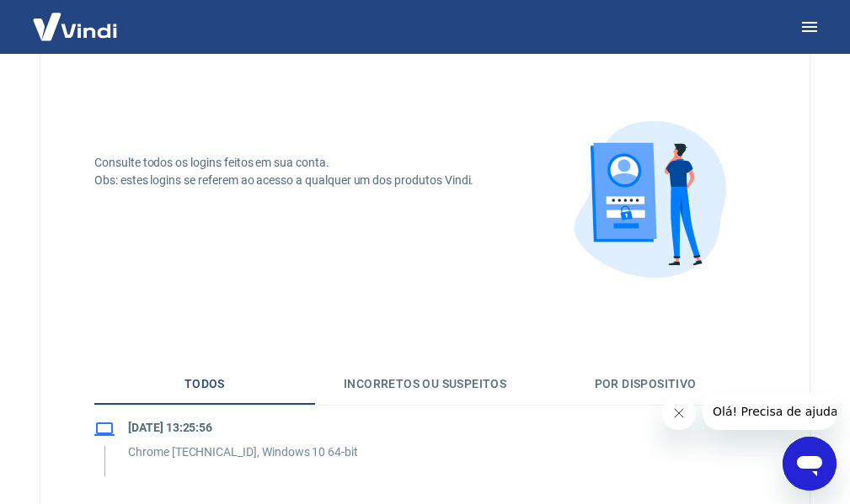
scroll to position [197, 0]
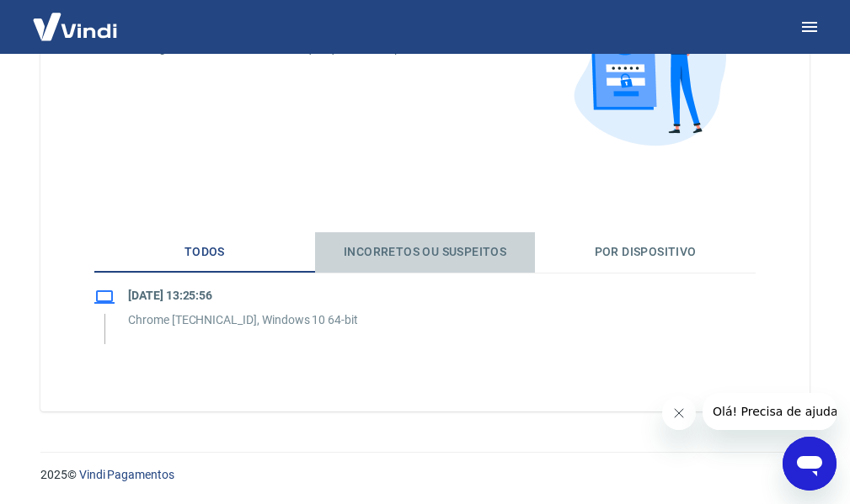
click at [408, 256] on button "Incorretos ou suspeitos" at bounding box center [425, 252] width 221 height 40
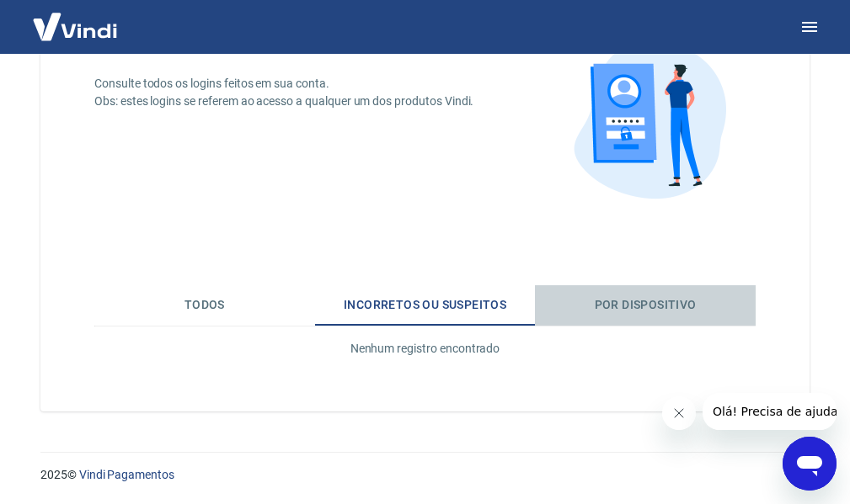
click at [642, 306] on button "Por dispositivo" at bounding box center [645, 305] width 221 height 40
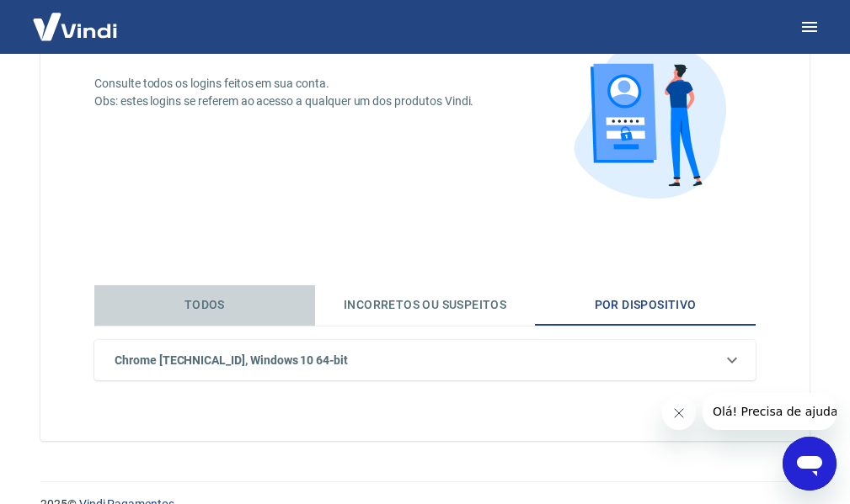
click at [202, 310] on button "Todos" at bounding box center [204, 305] width 221 height 40
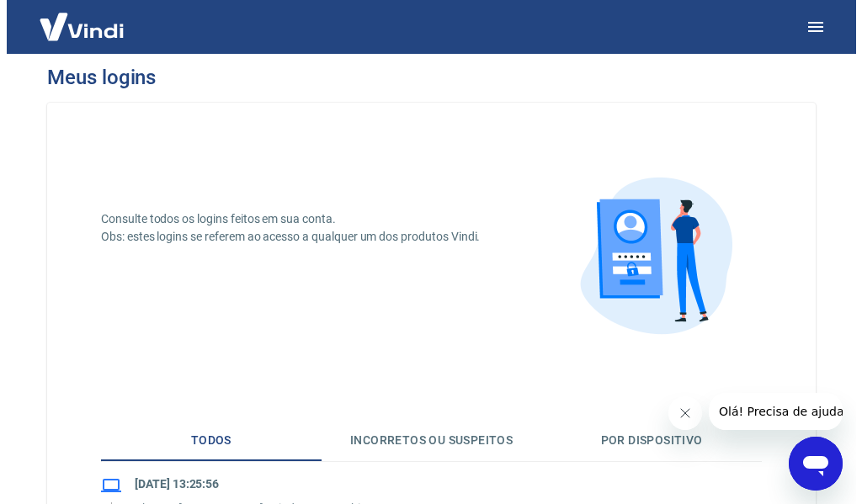
scroll to position [0, 0]
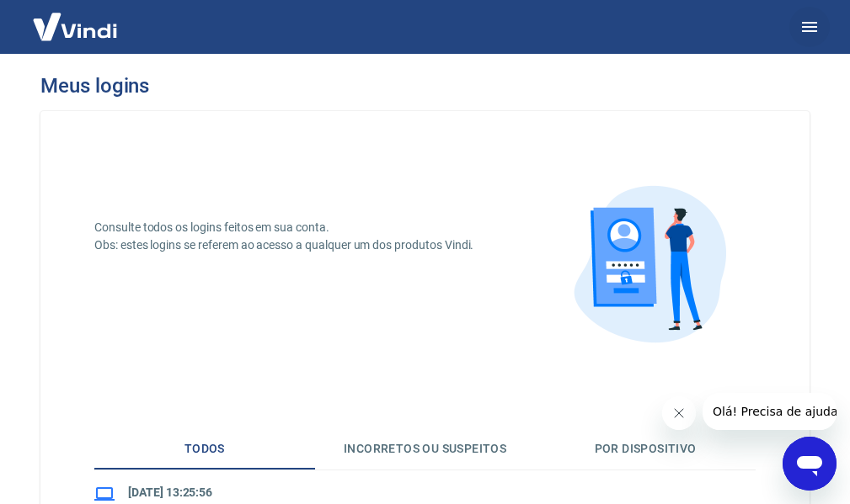
click at [818, 18] on icon "button" at bounding box center [809, 27] width 20 height 20
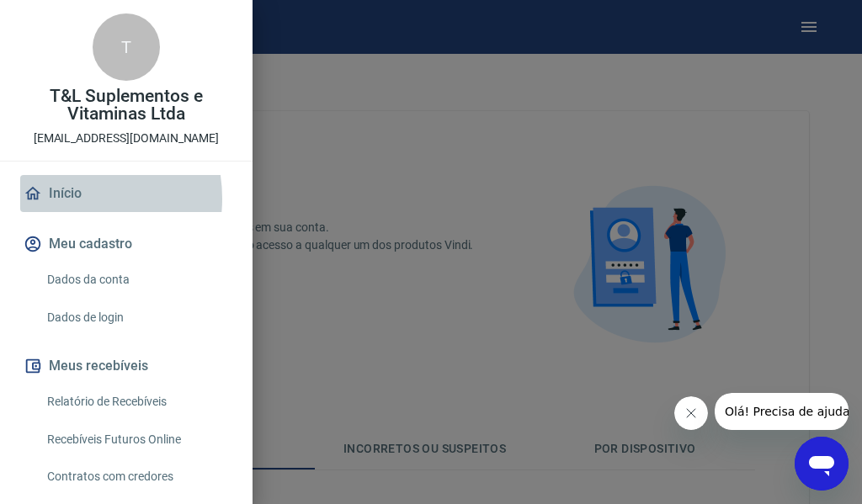
click at [61, 199] on link "Início" at bounding box center [126, 193] width 212 height 37
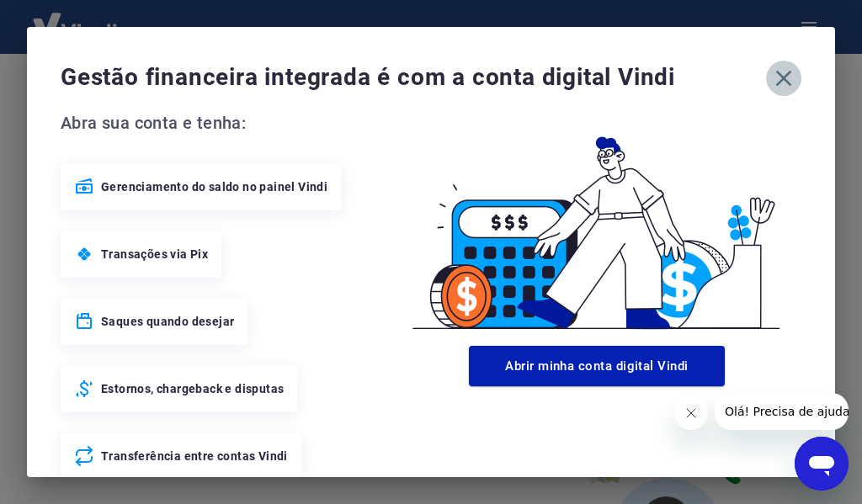
click at [773, 70] on icon "button" at bounding box center [783, 78] width 27 height 27
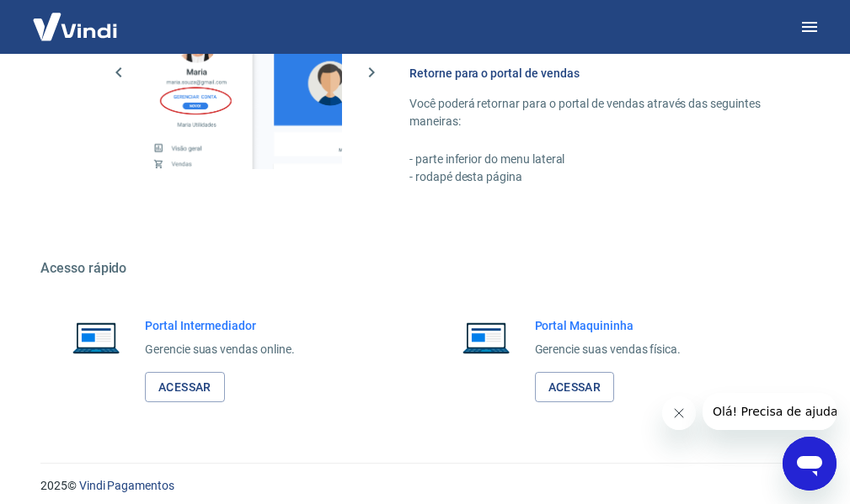
scroll to position [1159, 0]
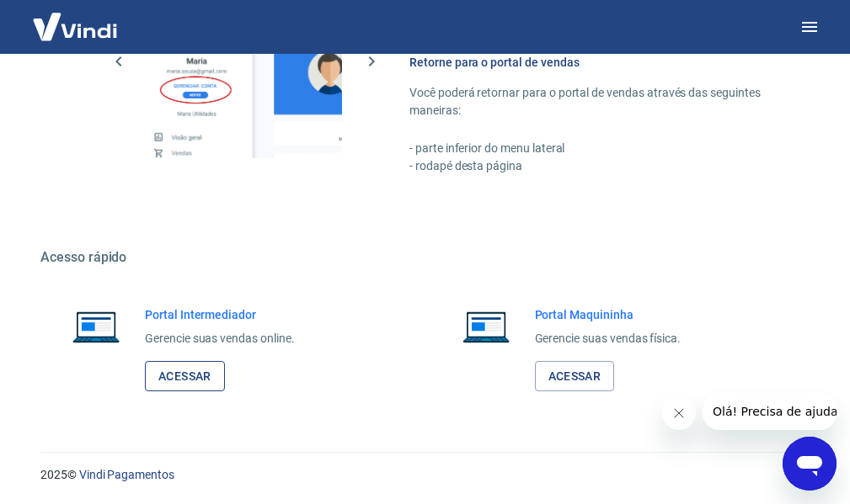
click at [206, 371] on link "Acessar" at bounding box center [185, 376] width 80 height 31
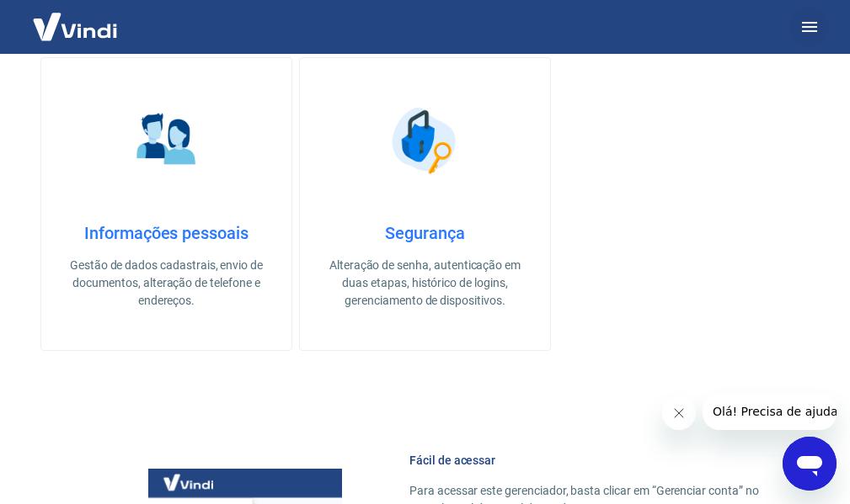
scroll to position [653, 0]
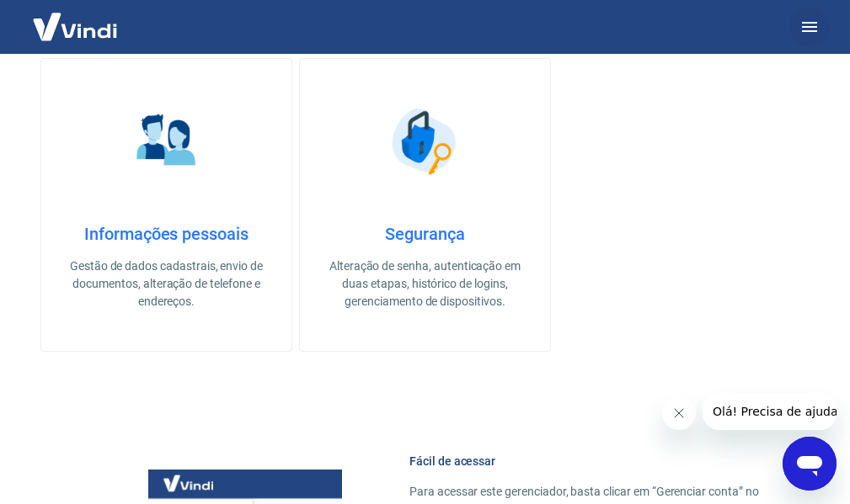
click at [814, 25] on icon "button" at bounding box center [809, 27] width 20 height 20
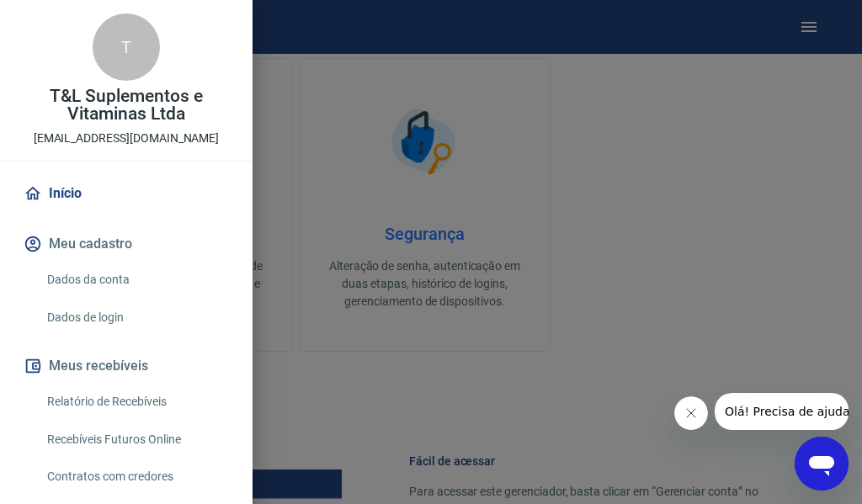
click at [79, 248] on button "Meu cadastro" at bounding box center [126, 244] width 212 height 37
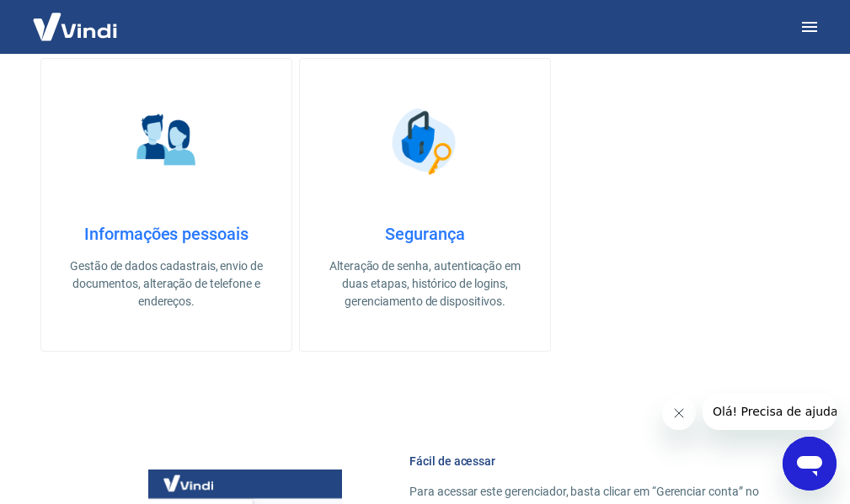
click at [149, 236] on h4 "Informações pessoais" at bounding box center [166, 234] width 196 height 20
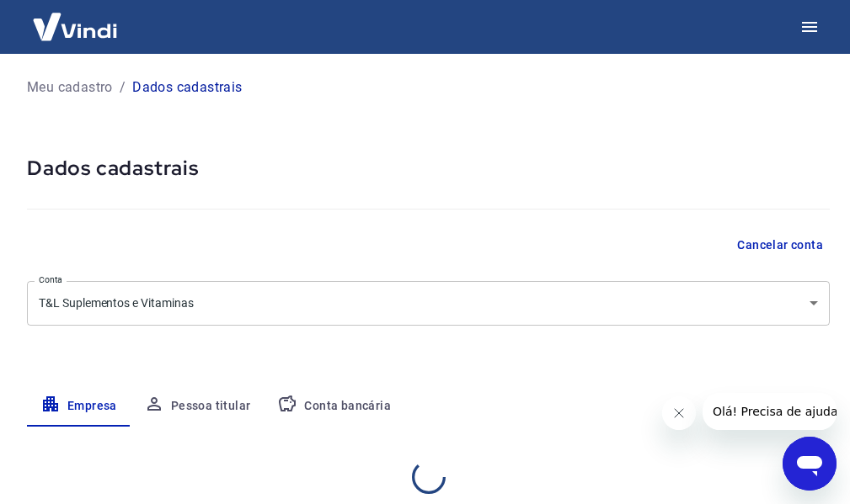
select select "SP"
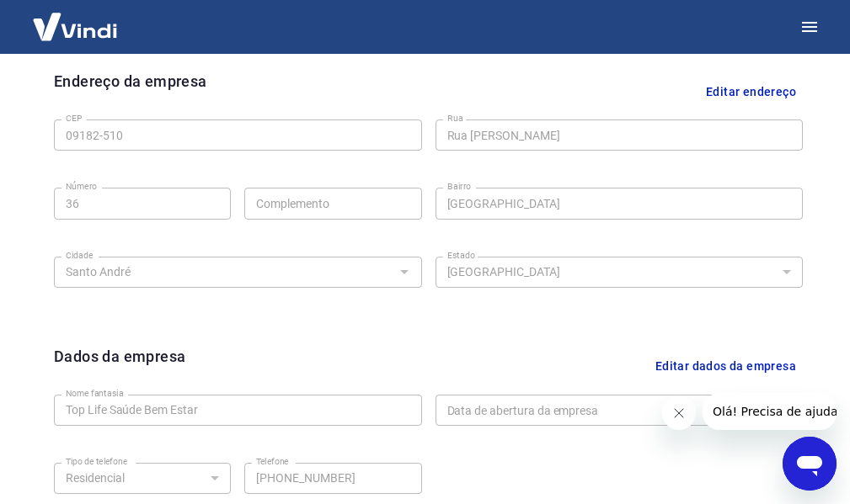
scroll to position [541, 0]
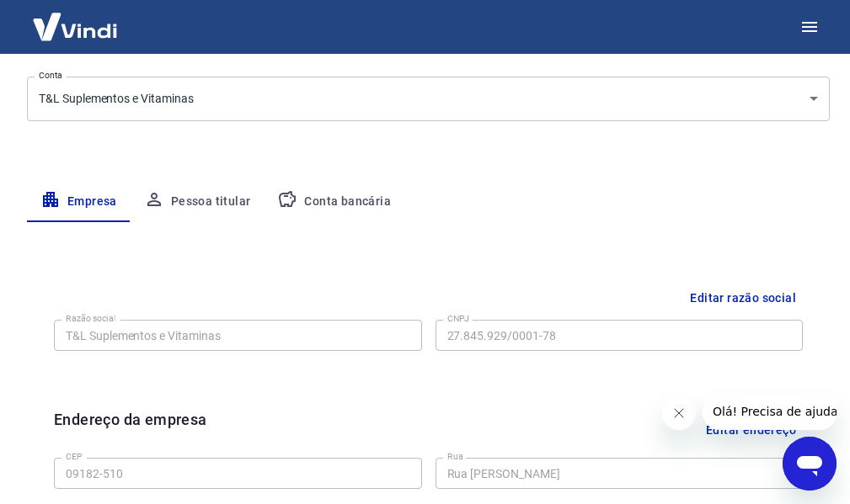
click at [214, 196] on button "Pessoa titular" at bounding box center [198, 202] width 134 height 40
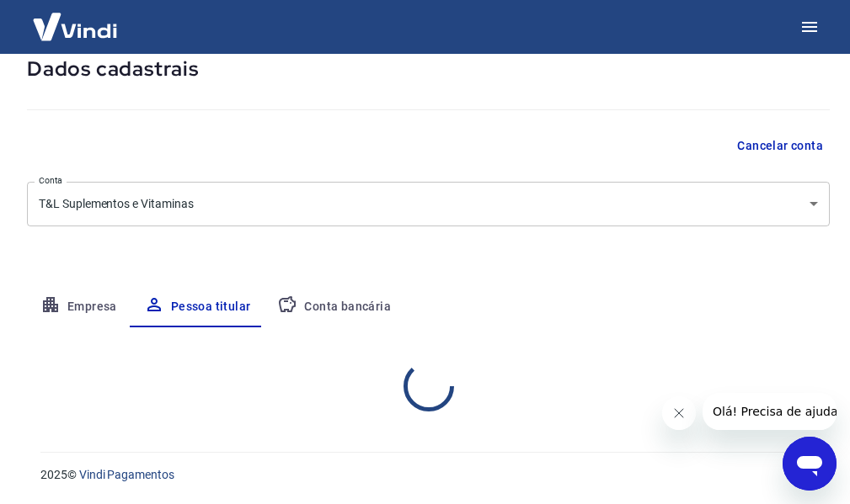
scroll to position [178, 0]
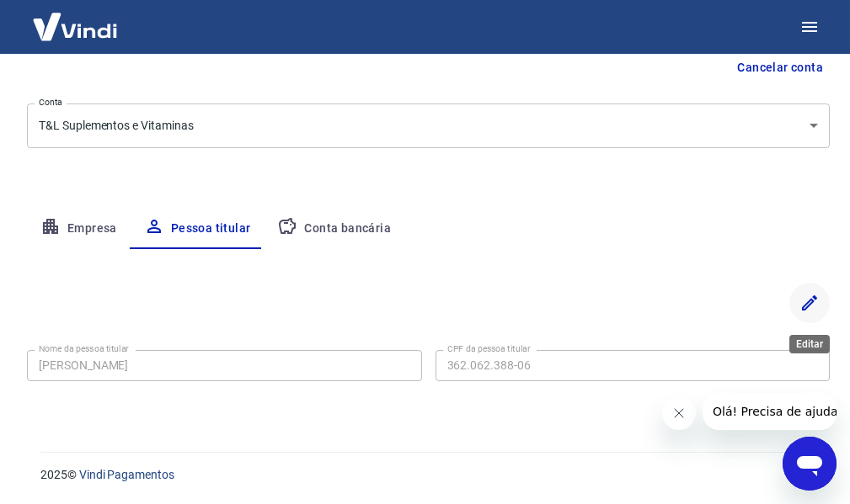
click at [806, 301] on icon "Editar" at bounding box center [809, 303] width 20 height 20
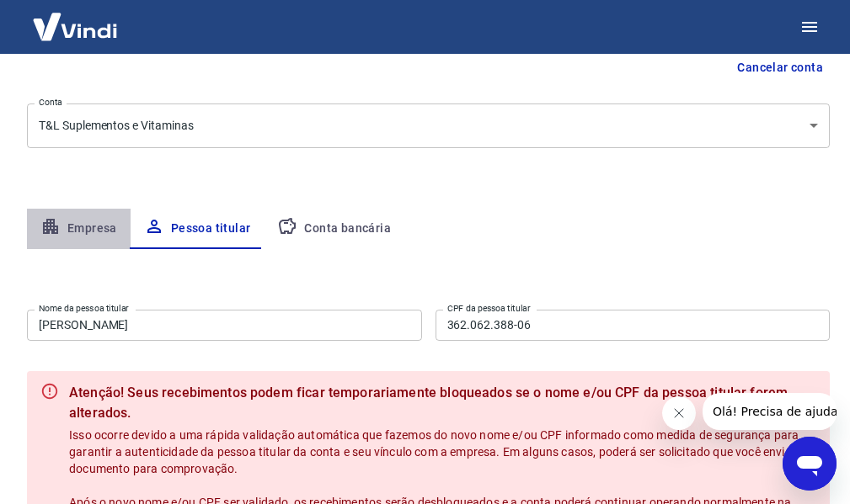
click at [62, 225] on button "Empresa" at bounding box center [79, 229] width 104 height 40
select select "SP"
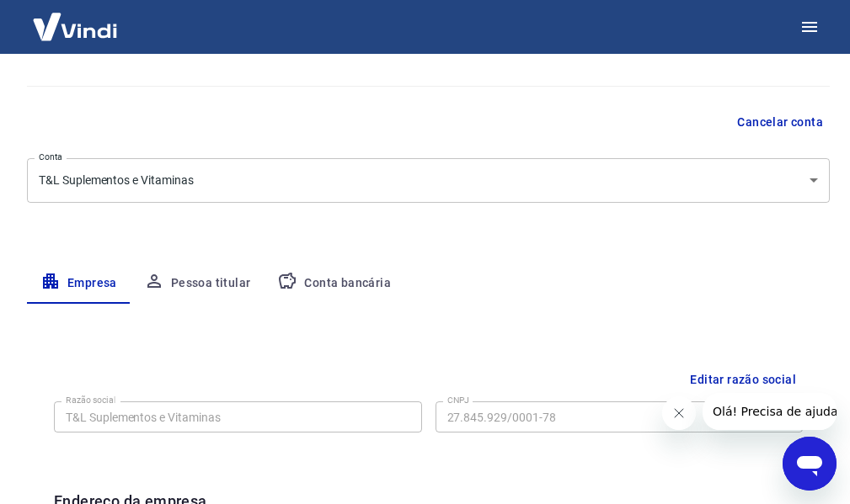
scroll to position [93, 0]
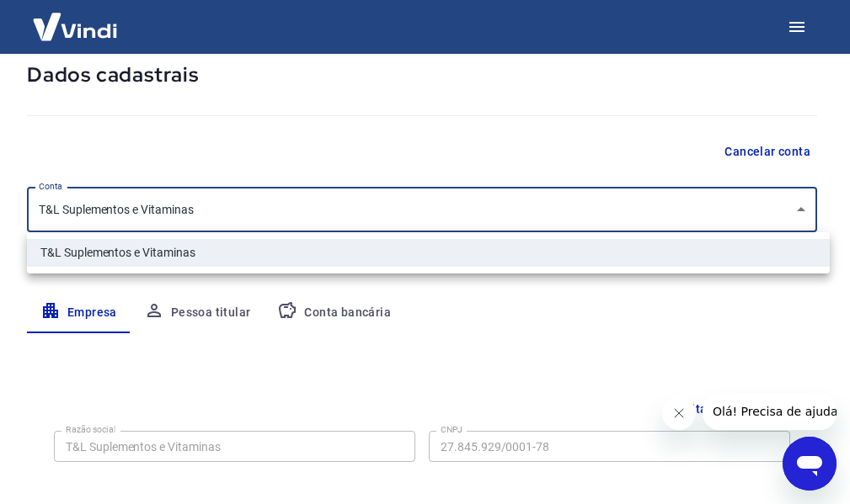
click at [612, 208] on body "Meu cadastro / Dados cadastrais Dados cadastrais Cancelar conta Conta T&L Suple…" at bounding box center [425, 159] width 850 height 504
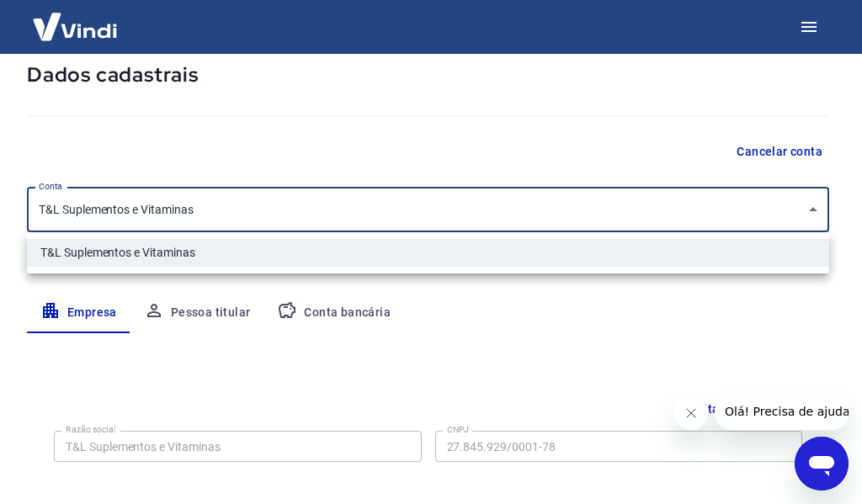
click at [612, 208] on div at bounding box center [431, 252] width 862 height 504
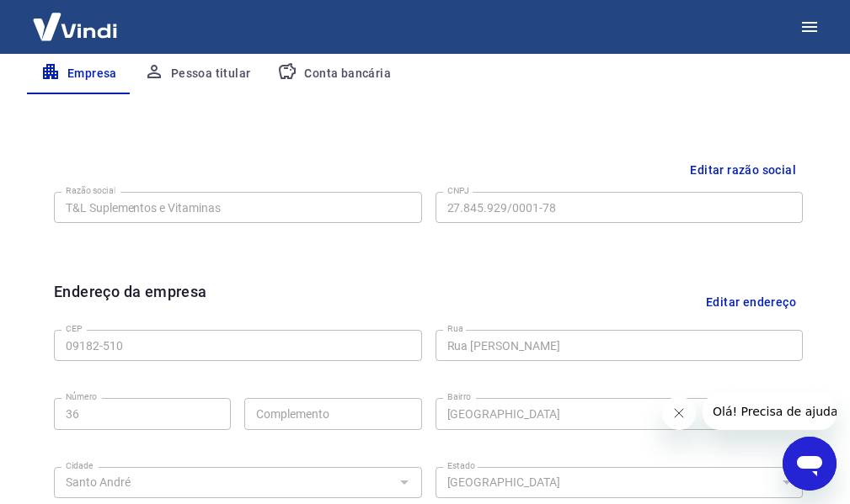
scroll to position [430, 0]
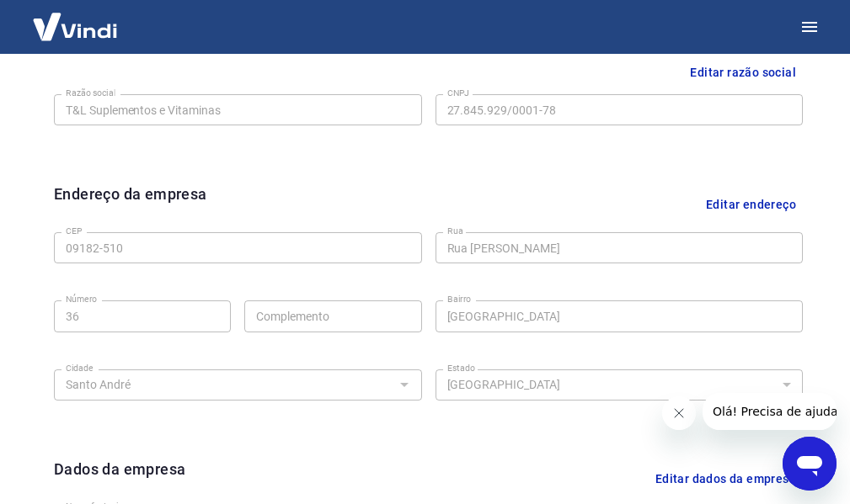
click at [766, 205] on button "Editar endereço" at bounding box center [751, 204] width 104 height 43
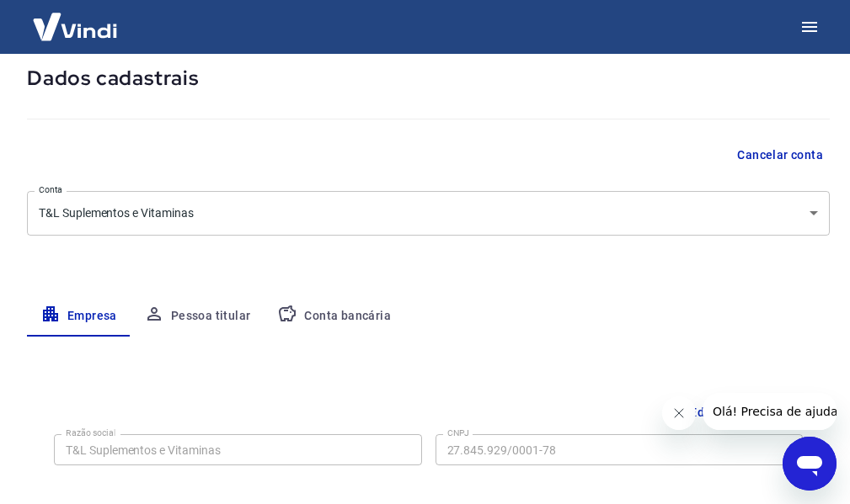
scroll to position [0, 0]
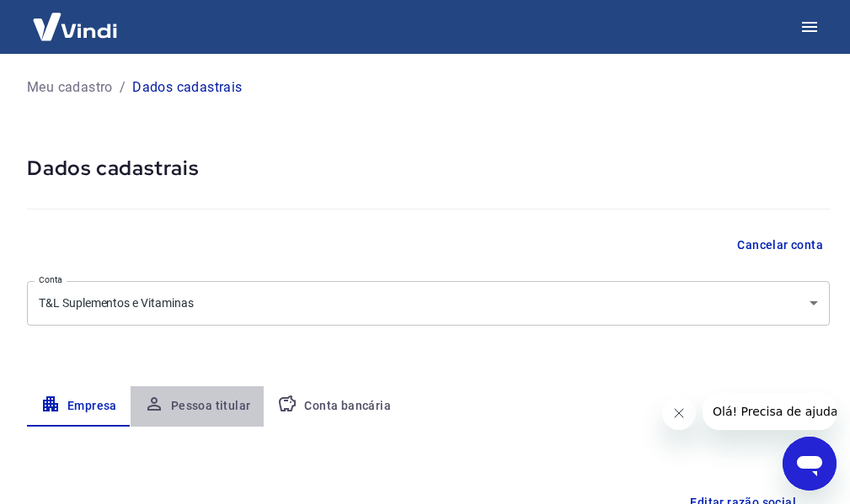
click at [200, 405] on button "Pessoa titular" at bounding box center [198, 406] width 134 height 40
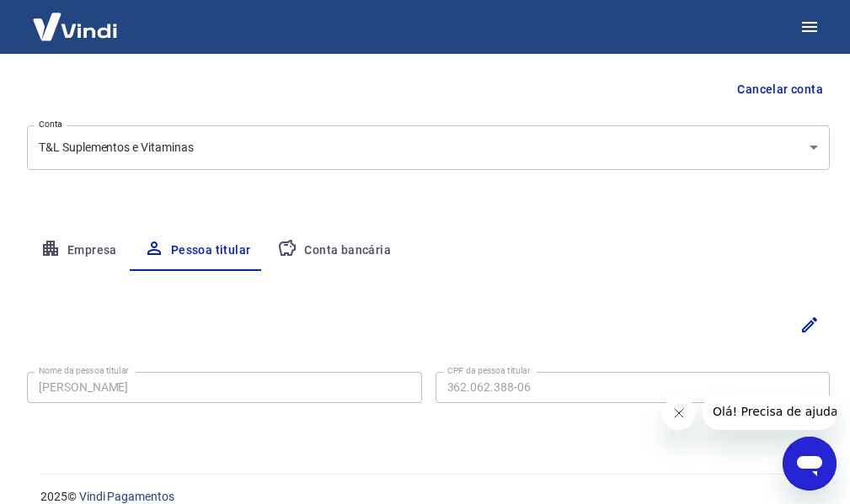
scroll to position [178, 0]
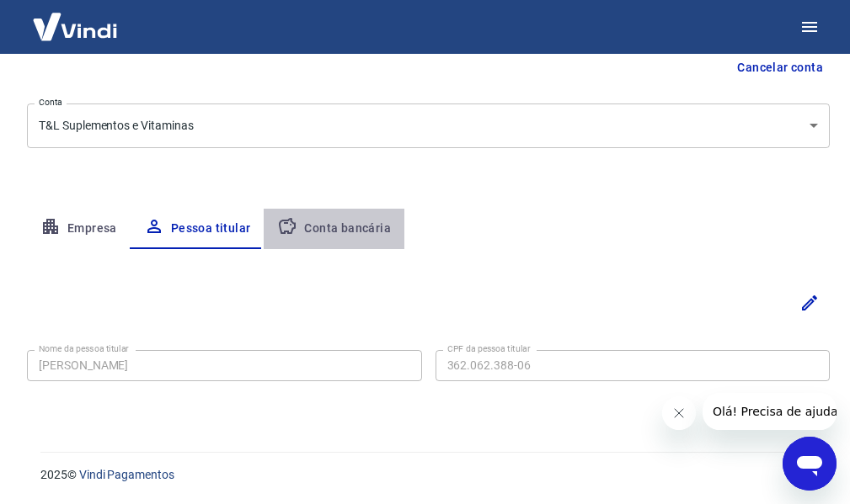
click at [355, 230] on button "Conta bancária" at bounding box center [334, 229] width 141 height 40
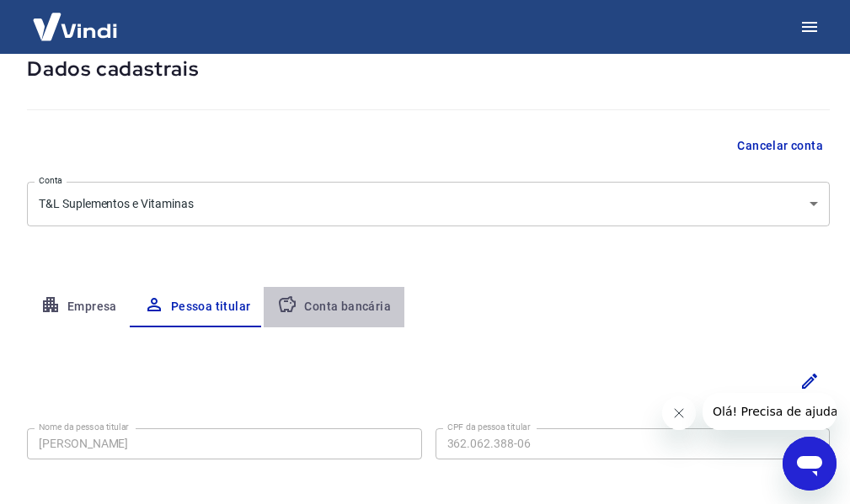
select select "1"
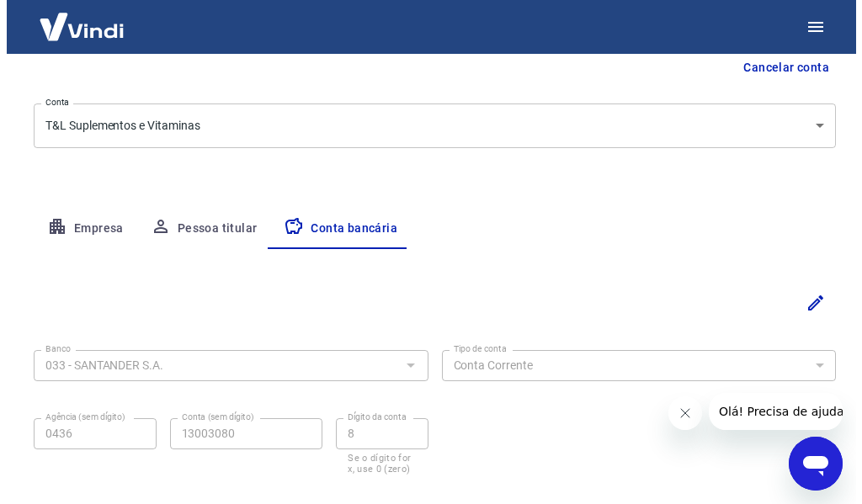
scroll to position [0, 0]
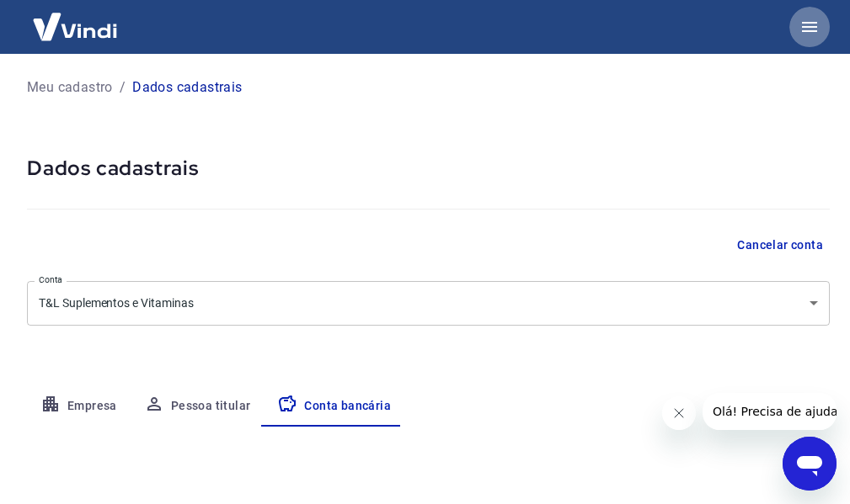
click at [816, 29] on icon "button" at bounding box center [809, 27] width 20 height 20
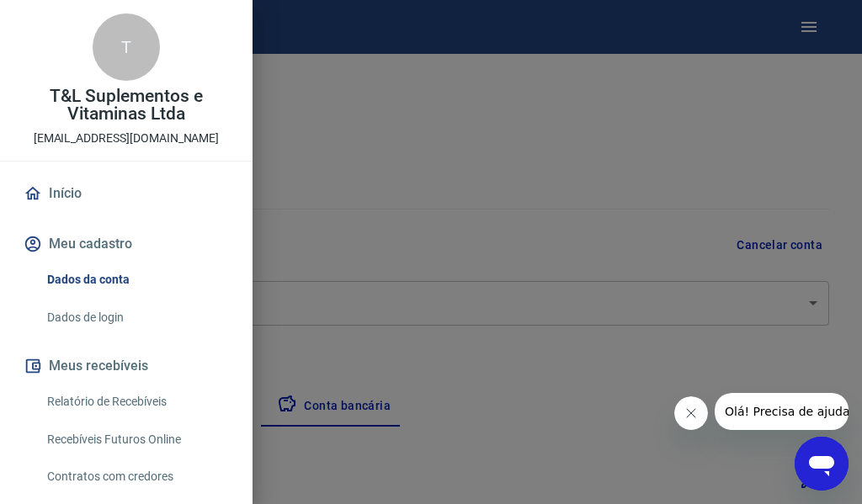
click at [95, 248] on button "Meu cadastro" at bounding box center [126, 244] width 212 height 37
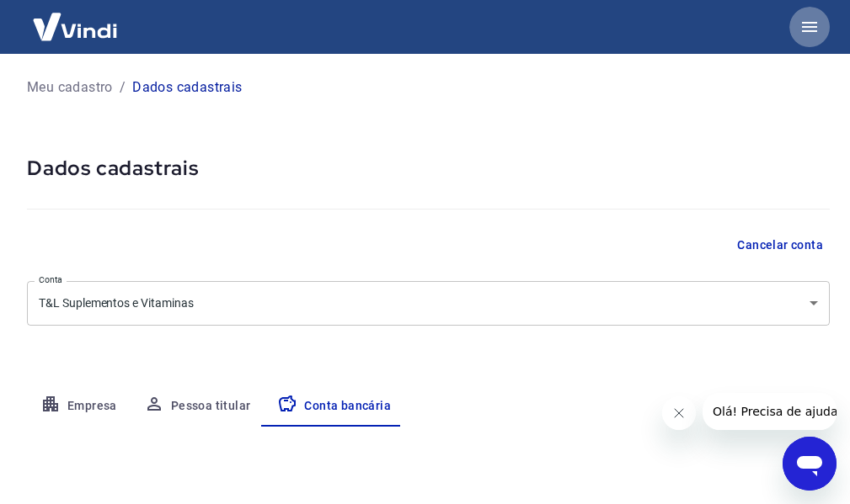
click at [808, 13] on button "button" at bounding box center [809, 27] width 40 height 40
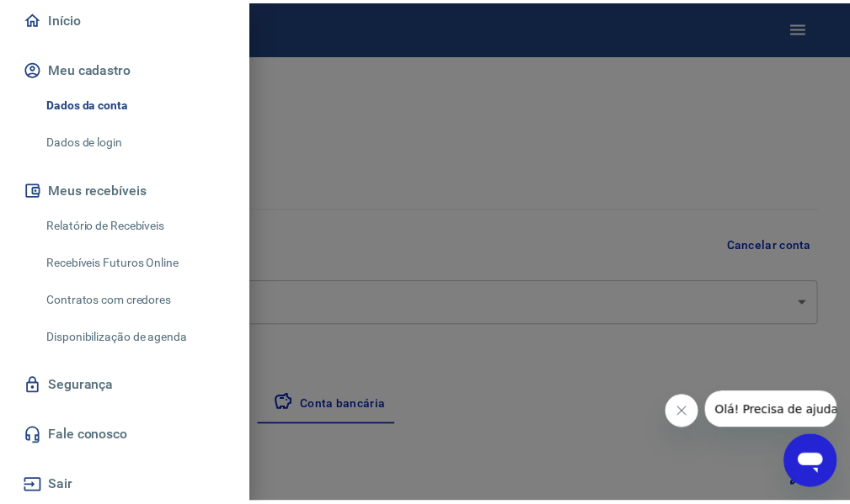
scroll to position [179, 0]
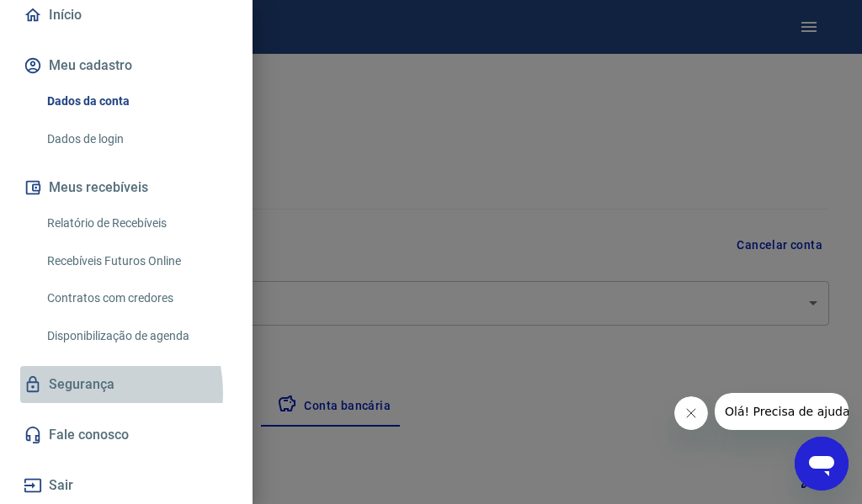
click at [83, 392] on link "Segurança" at bounding box center [126, 384] width 212 height 37
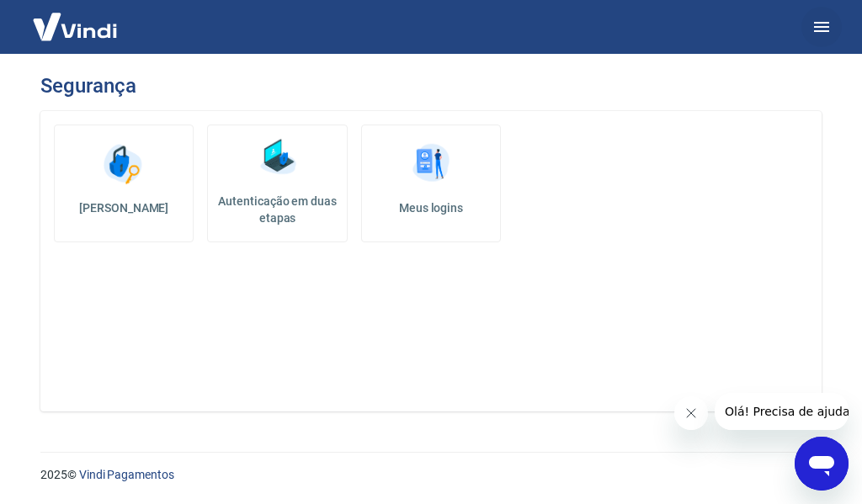
click at [802, 28] on button "button" at bounding box center [822, 27] width 40 height 40
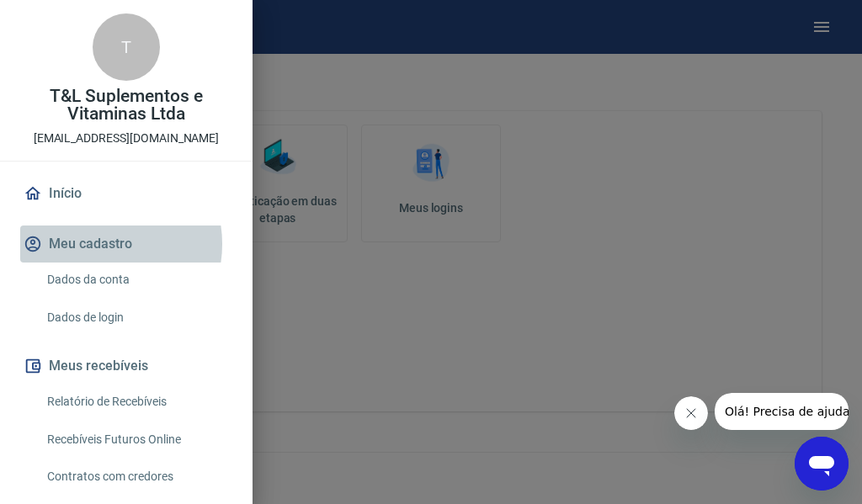
click at [98, 244] on button "Meu cadastro" at bounding box center [126, 244] width 212 height 37
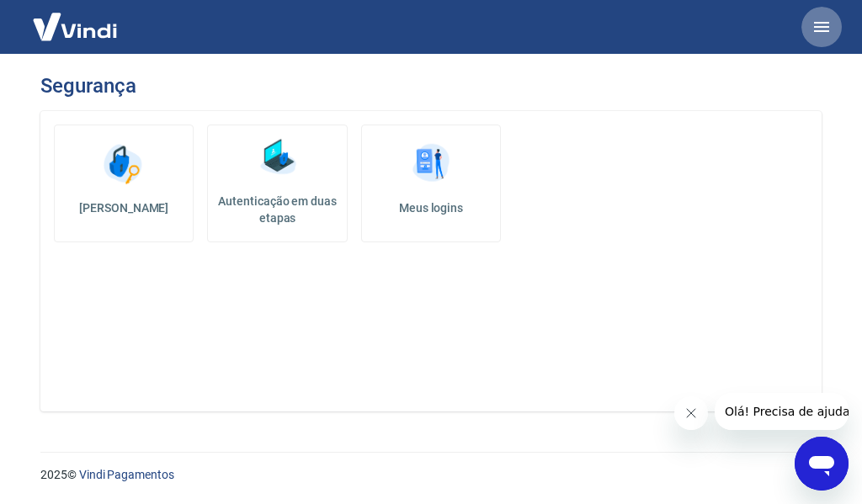
click at [826, 18] on icon "button" at bounding box center [822, 27] width 20 height 20
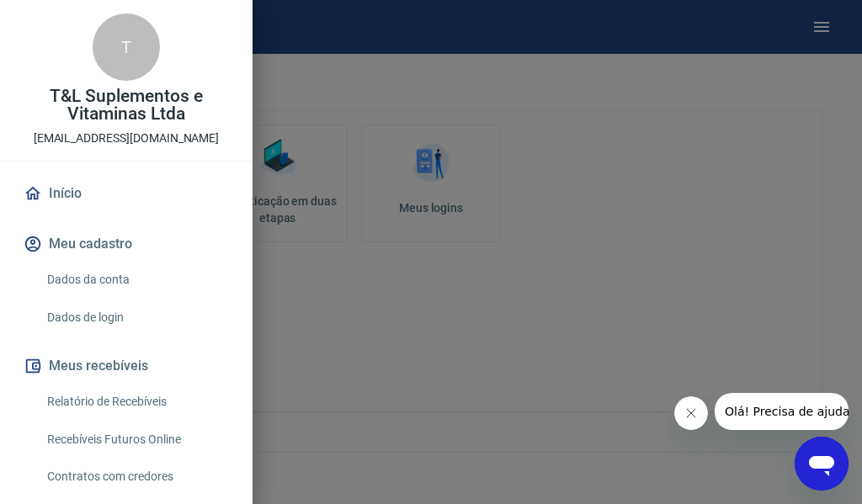
drag, startPoint x: 178, startPoint y: 128, endPoint x: 168, endPoint y: 140, distance: 15.0
click at [175, 132] on div "T T&L Suplementos e Vitaminas Ltda vendasonlinetoplife@gmail.com" at bounding box center [126, 80] width 253 height 161
click at [168, 140] on p "vendasonlinetoplife@gmail.com" at bounding box center [127, 139] width 186 height 18
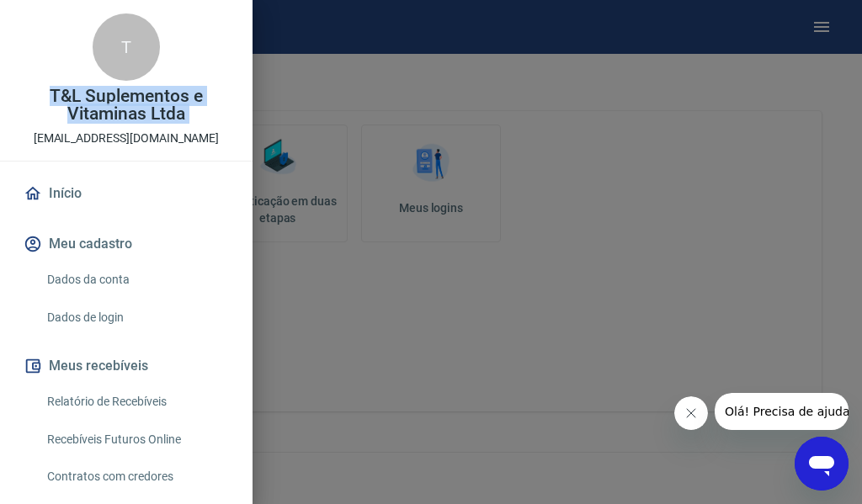
drag, startPoint x: 168, startPoint y: 140, endPoint x: 139, endPoint y: 1, distance: 142.0
click at [168, 132] on p "vendasonlinetoplife@gmail.com" at bounding box center [127, 139] width 186 height 18
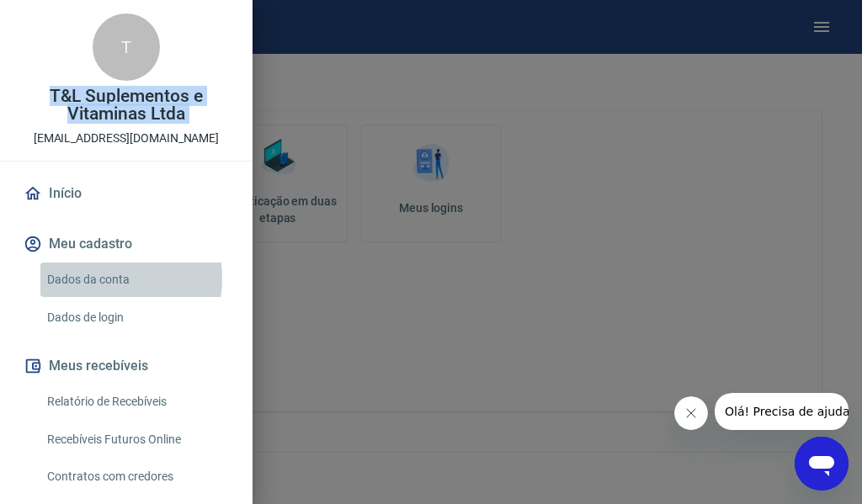
click at [104, 279] on link "Dados da conta" at bounding box center [136, 280] width 192 height 35
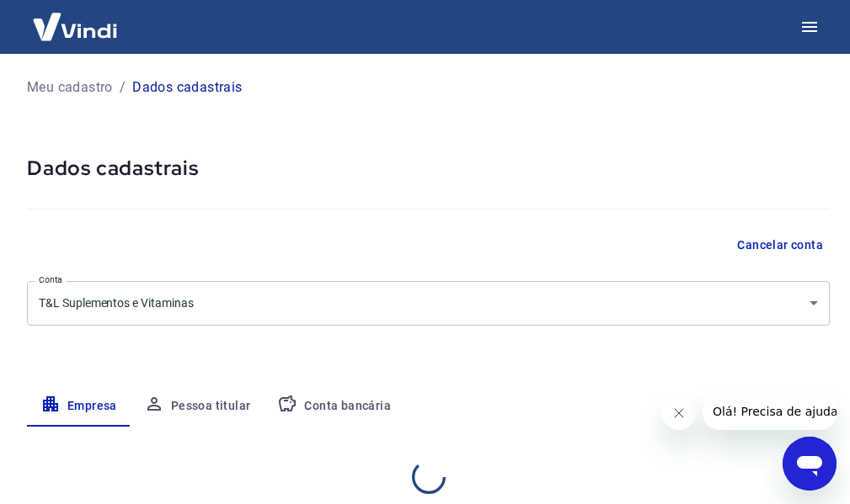
select select "SP"
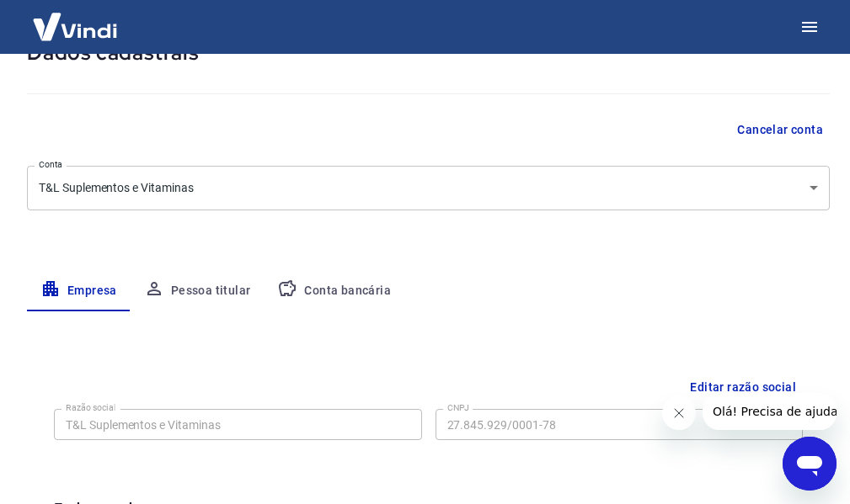
scroll to position [168, 0]
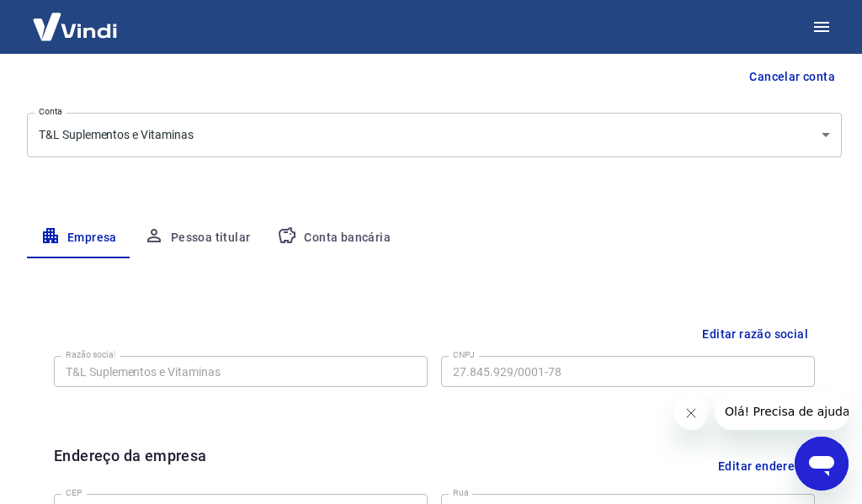
click at [808, 133] on body "Meu cadastro / Dados cadastrais Dados cadastrais Cancelar conta Conta T&L Suple…" at bounding box center [431, 84] width 862 height 504
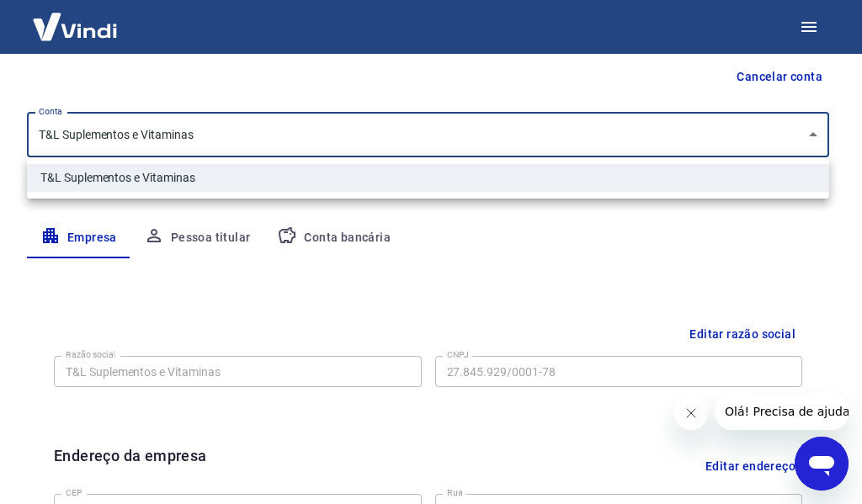
click at [808, 133] on div at bounding box center [431, 252] width 862 height 504
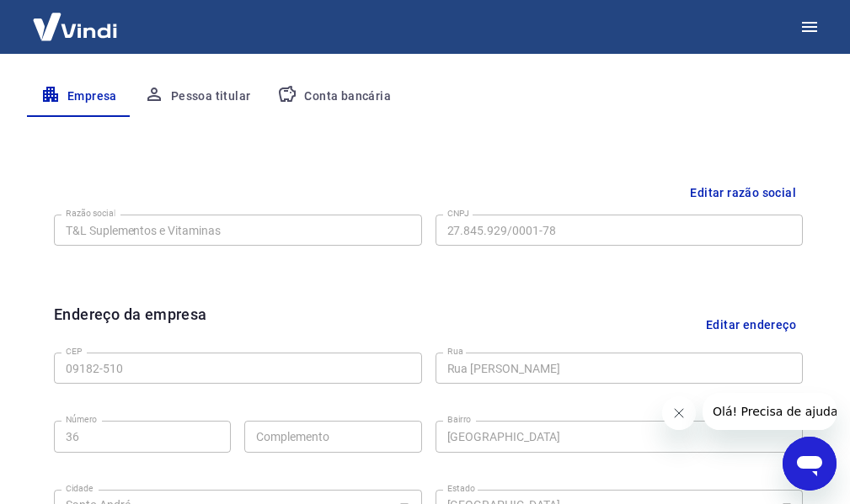
scroll to position [337, 0]
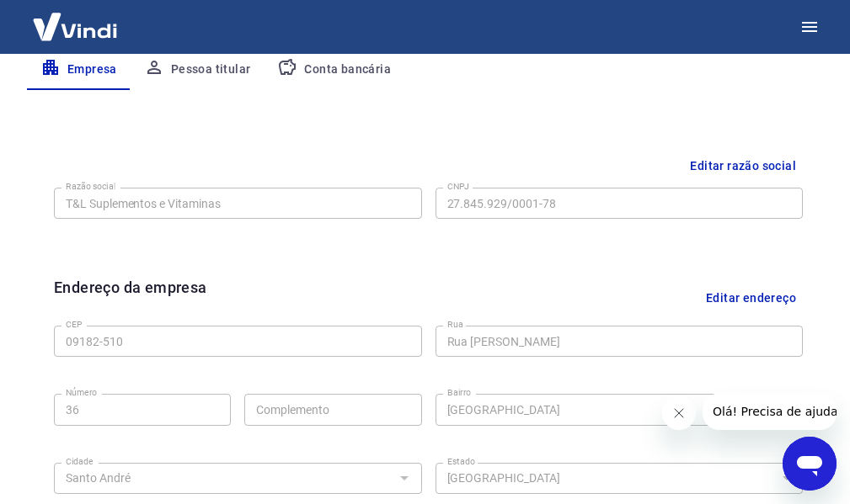
click at [754, 168] on button "Editar razão social" at bounding box center [743, 166] width 120 height 31
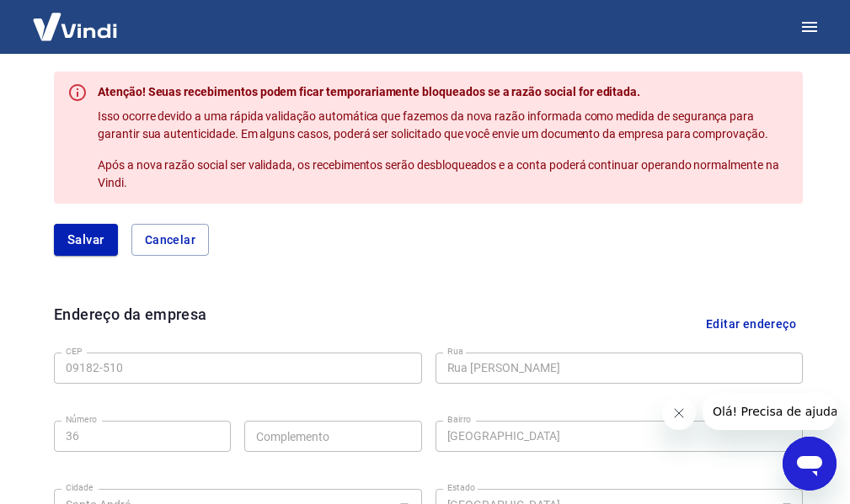
scroll to position [505, 0]
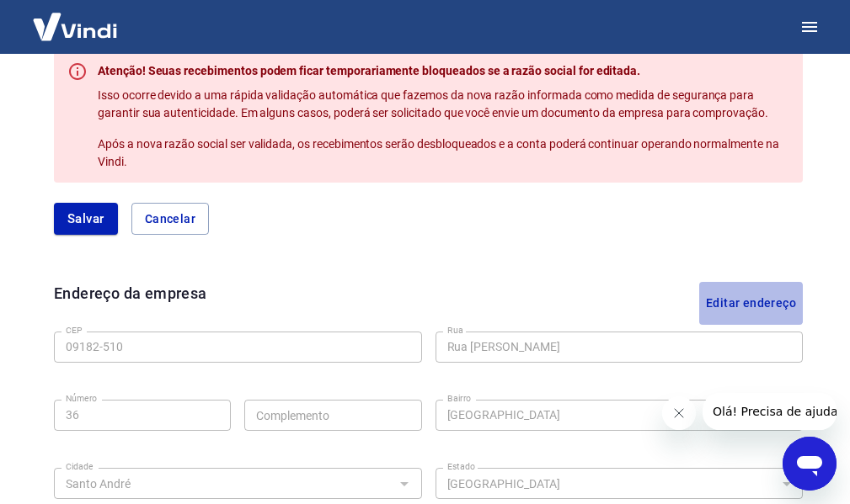
click at [752, 304] on button "Editar endereço" at bounding box center [751, 303] width 104 height 43
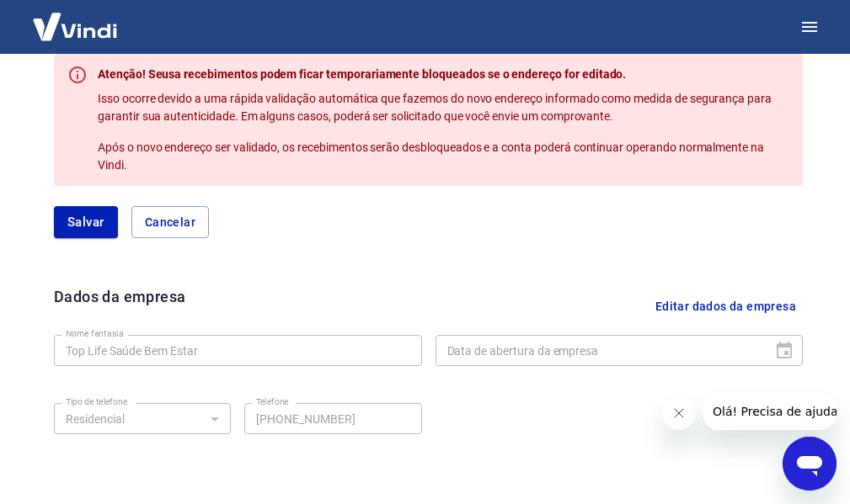
scroll to position [1010, 0]
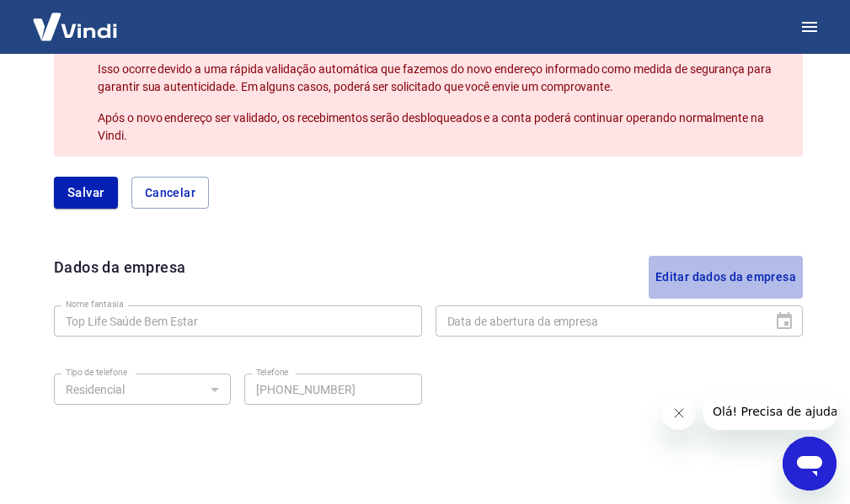
click at [740, 274] on button "Editar dados da empresa" at bounding box center [725, 277] width 154 height 43
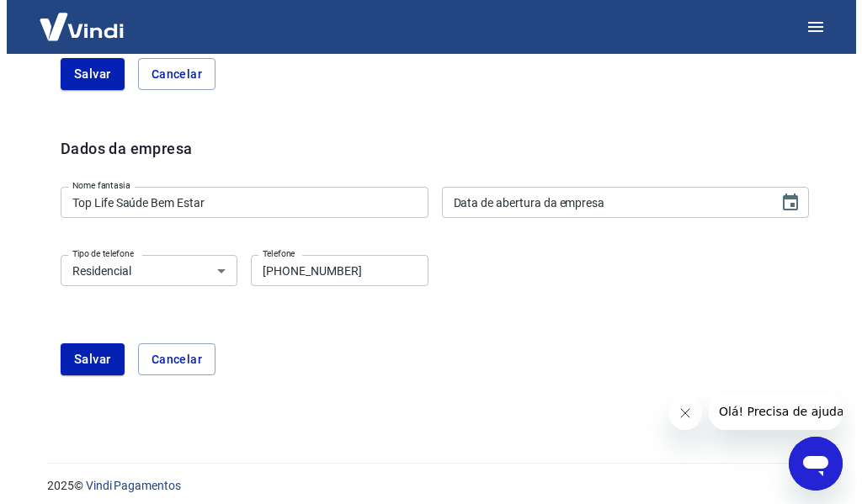
scroll to position [1140, 0]
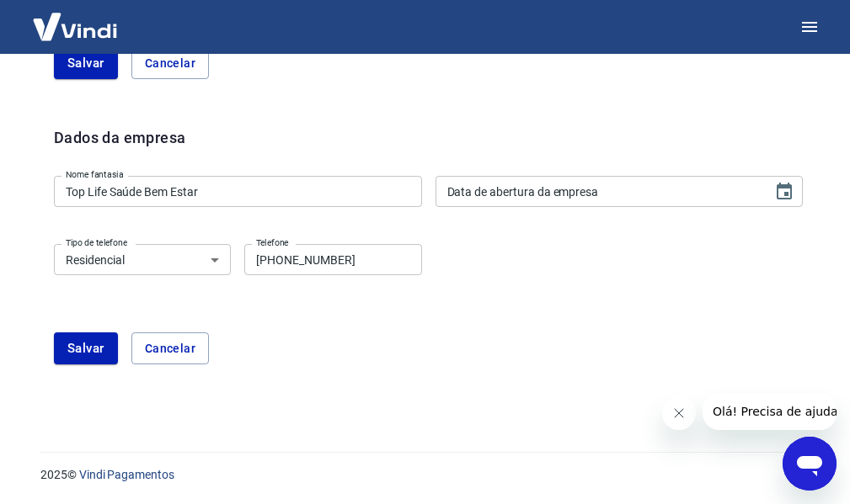
type input "DD/MM/YYYY"
click at [568, 198] on input "DD/MM/YYYY" at bounding box center [598, 191] width 326 height 31
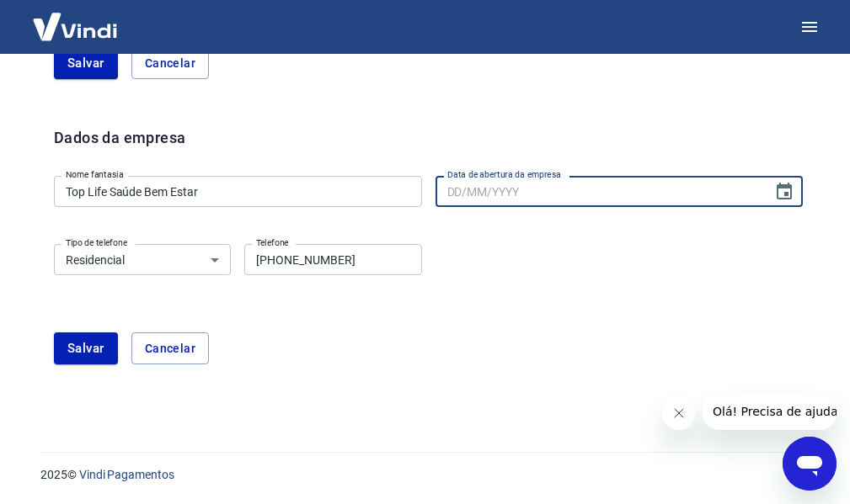
click at [613, 137] on div "Dados da empresa" at bounding box center [428, 147] width 749 height 43
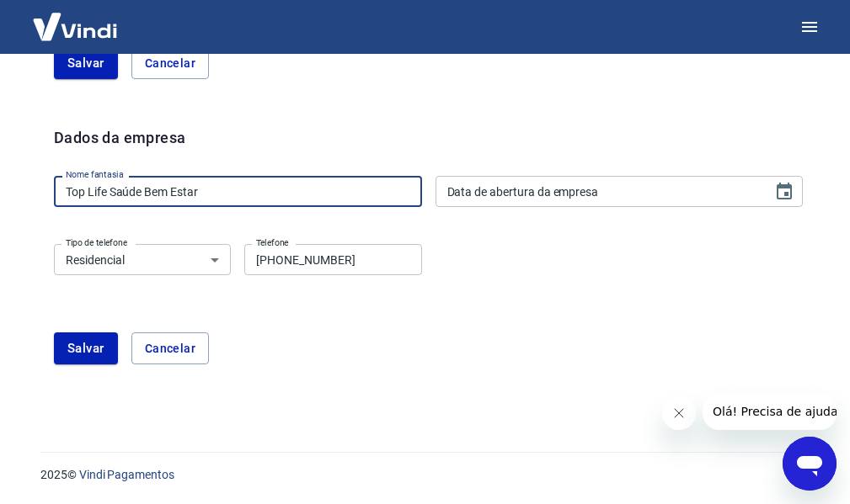
click at [241, 189] on input "Top Life Saúde Bem Estar" at bounding box center [238, 191] width 368 height 31
drag, startPoint x: 241, startPoint y: 189, endPoint x: 299, endPoint y: 182, distance: 58.5
click at [241, 189] on input "Top Life Saúde Bem Estar" at bounding box center [238, 191] width 368 height 31
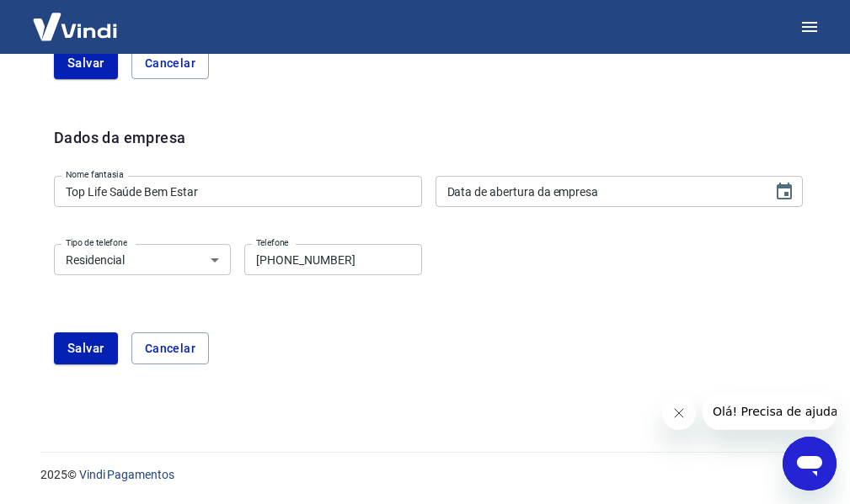
drag, startPoint x: 604, startPoint y: 298, endPoint x: 480, endPoint y: 92, distance: 240.6
click at [602, 287] on div "Tipo de telefone Residencial Comercial Tipo de telefone Telefone (11) 9863-8344…" at bounding box center [428, 271] width 749 height 68
click at [809, 21] on icon "button" at bounding box center [809, 27] width 20 height 20
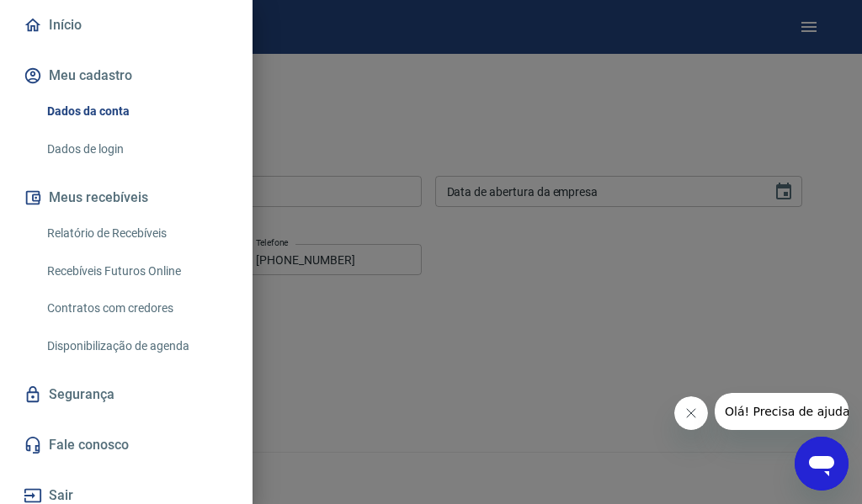
scroll to position [179, 0]
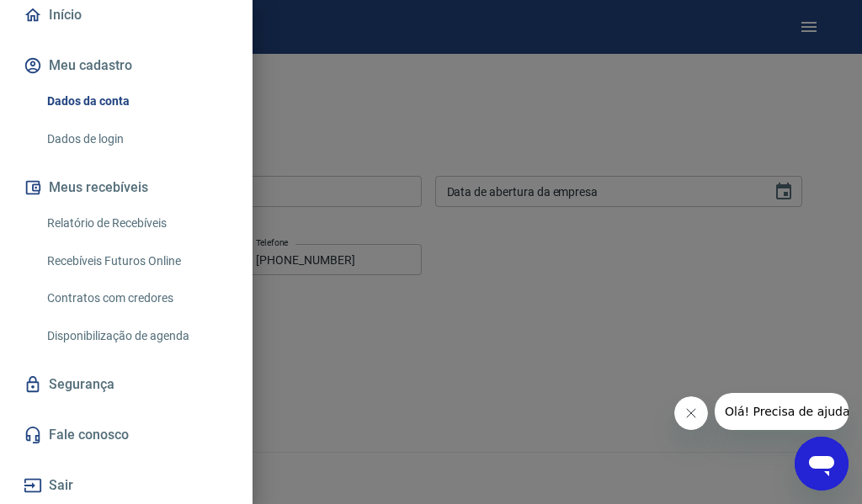
click at [94, 434] on link "Fale conosco" at bounding box center [126, 435] width 212 height 37
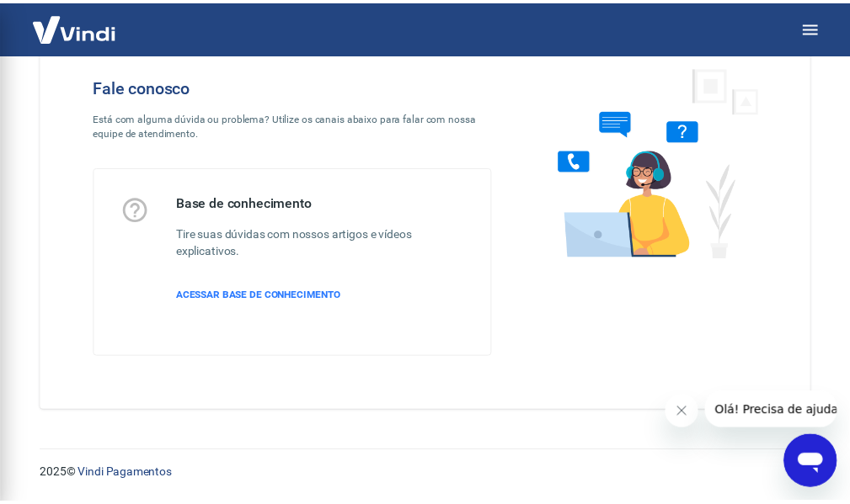
scroll to position [65, 0]
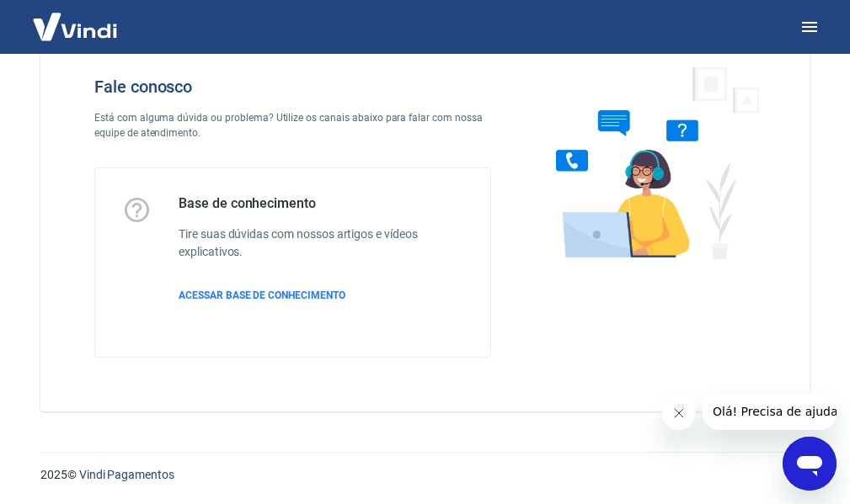
click at [827, 471] on div "Abrir janela de mensagens" at bounding box center [809, 464] width 51 height 51
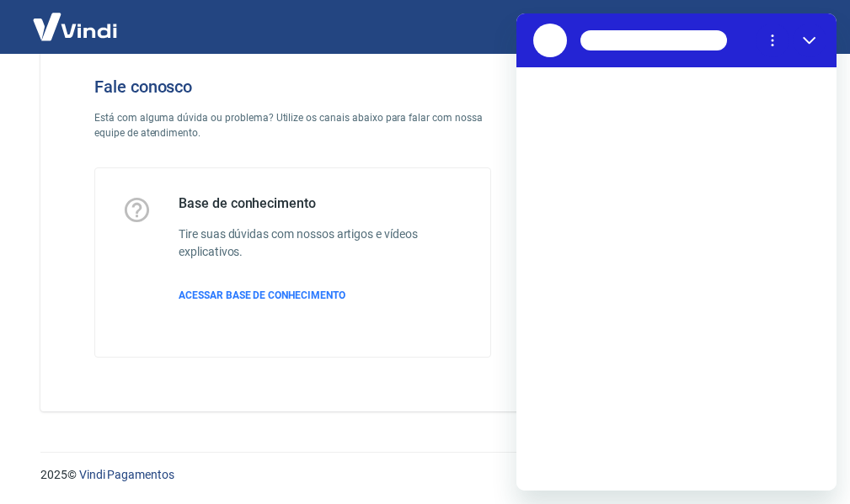
scroll to position [0, 0]
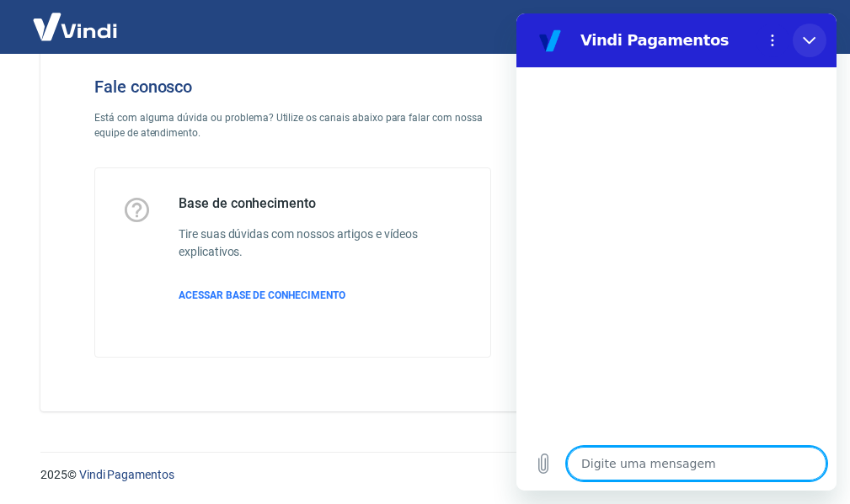
click at [812, 40] on icon "Fechar" at bounding box center [808, 41] width 13 height 8
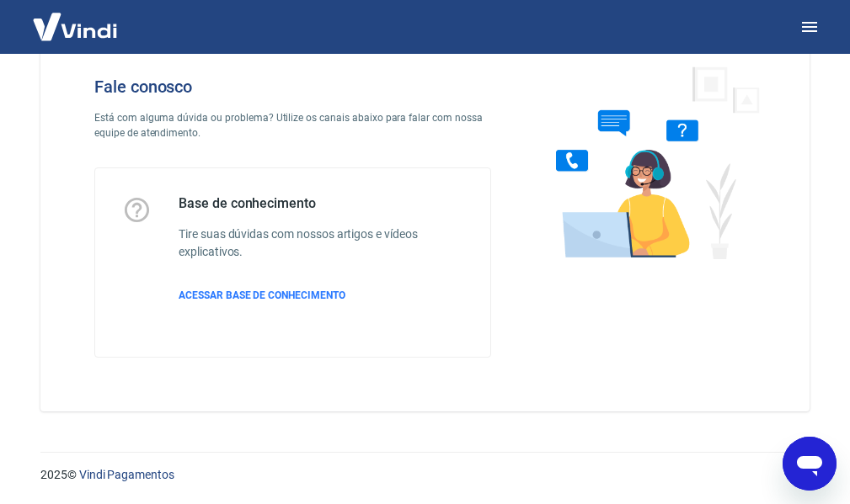
type textarea "x"
